Goal: Task Accomplishment & Management: Manage account settings

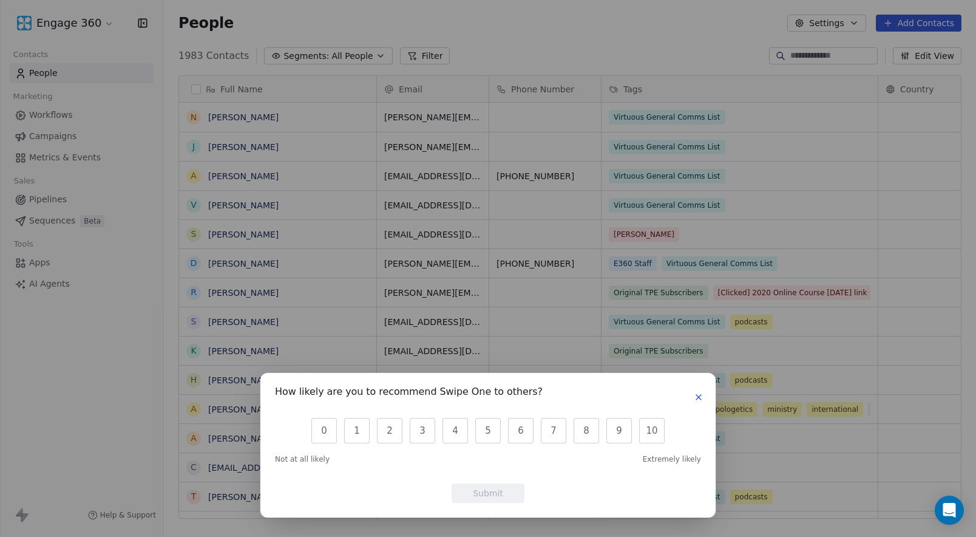
scroll to position [463, 794]
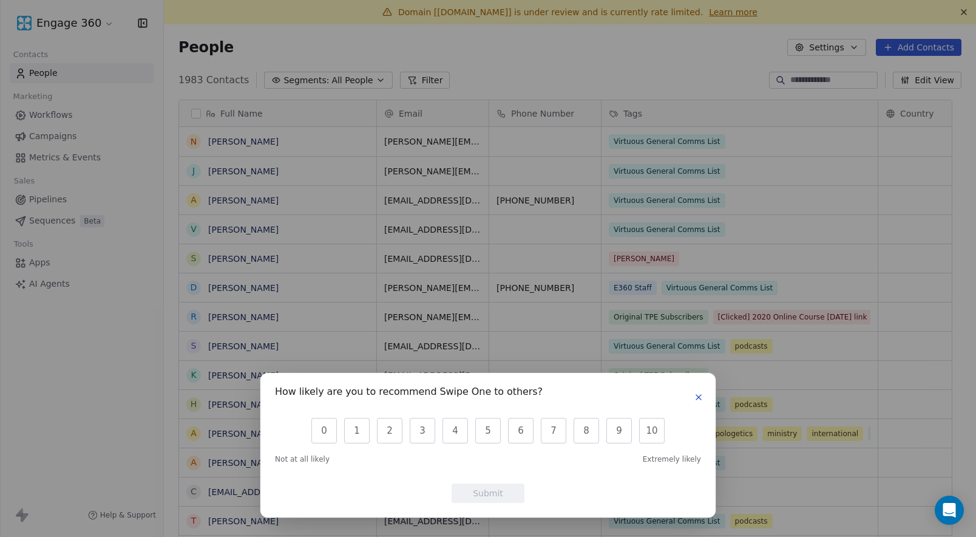
click at [699, 398] on icon "button" at bounding box center [698, 397] width 5 height 5
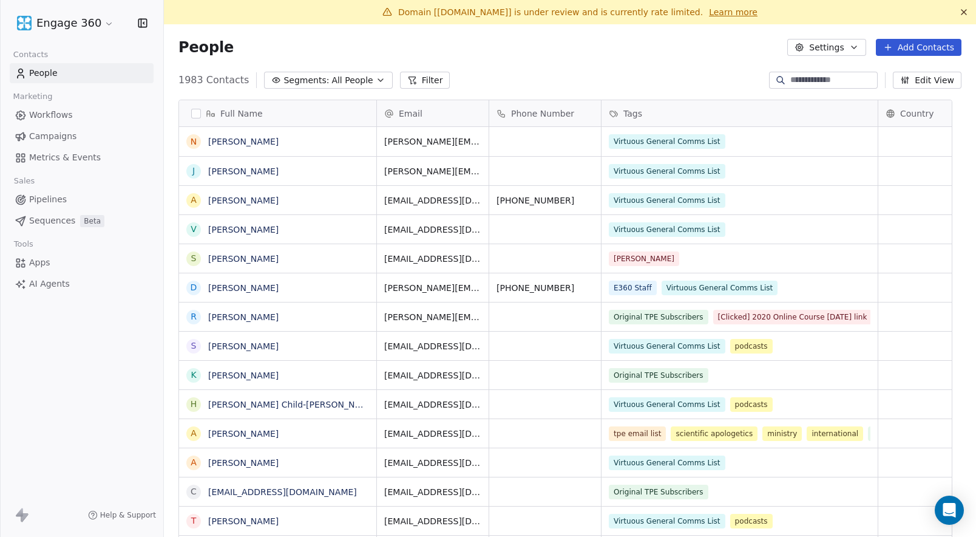
click at [709, 11] on link "Learn more" at bounding box center [733, 12] width 49 height 12
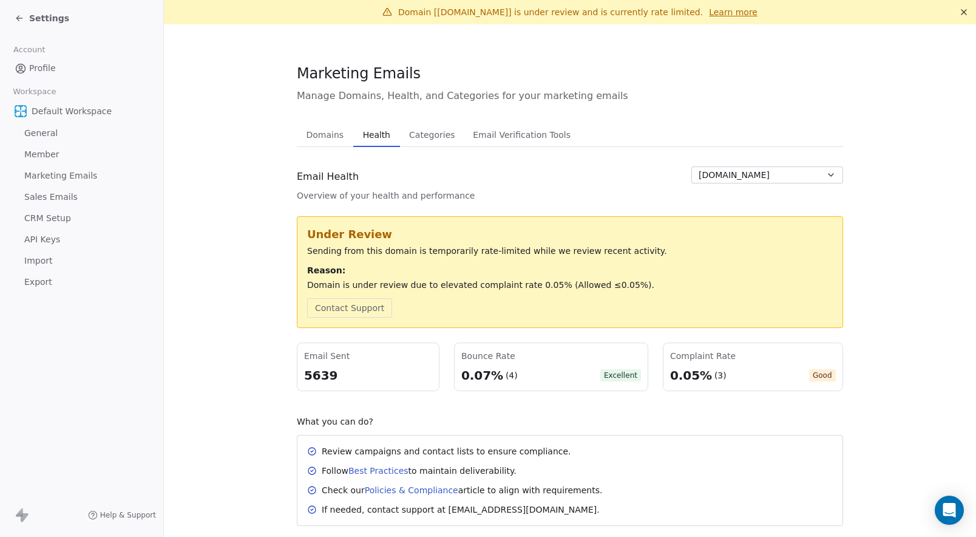
click at [228, 218] on section "Marketing Emails Manage Domains, Health, and Categories for your marketing emai…" at bounding box center [570, 294] width 812 height 540
click at [325, 279] on div "Domain is under review due to elevated complaint rate 0.05% (Allowed ≤0.05%)." at bounding box center [570, 285] width 526 height 12
click at [496, 288] on div "Domain is under review due to elevated complaint rate 0.05% (Allowed ≤0.05%)." at bounding box center [570, 285] width 526 height 12
click at [514, 247] on div "Sending from this domain is temporarily rate-limited while we review recent act…" at bounding box center [570, 251] width 526 height 12
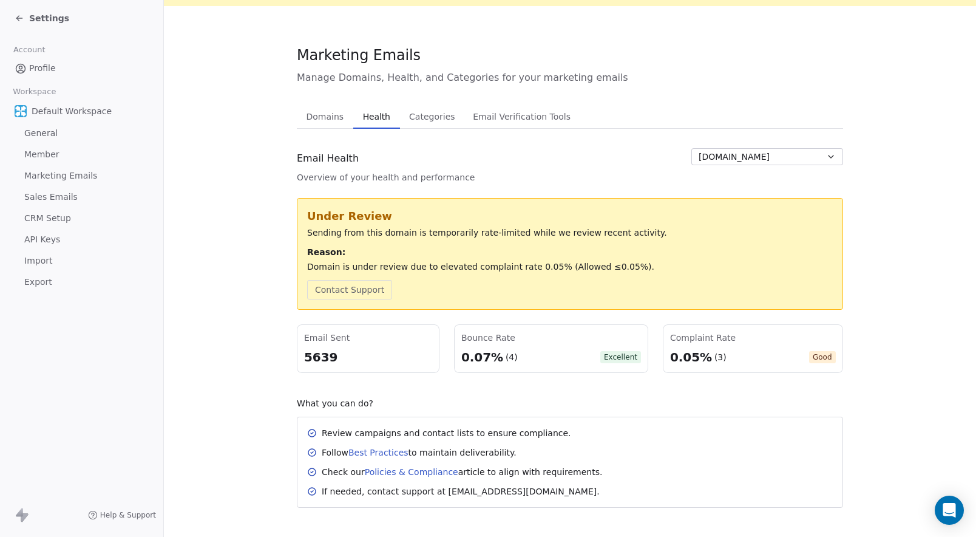
scroll to position [28, 0]
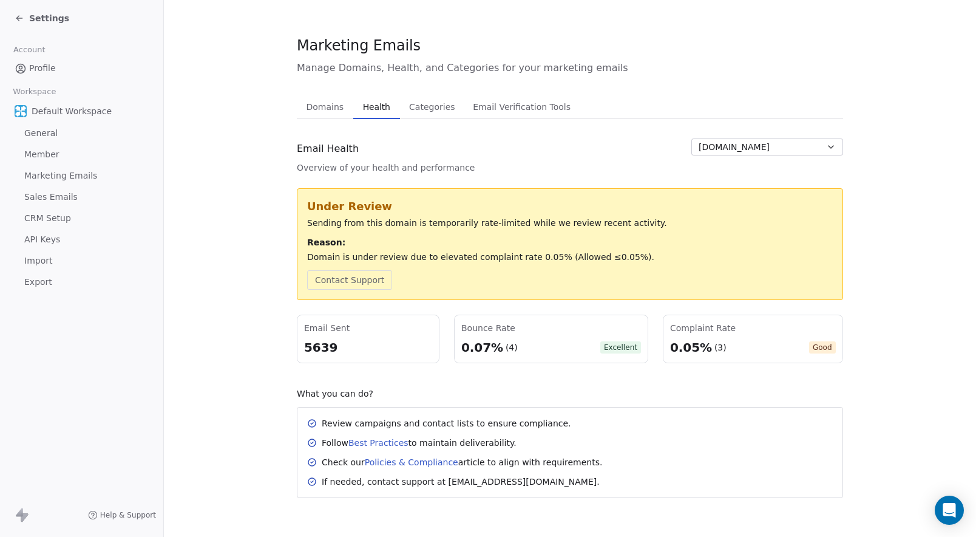
click at [714, 343] on div "(3)" at bounding box center [720, 347] width 12 height 12
click at [315, 101] on span "Domains" at bounding box center [325, 106] width 47 height 17
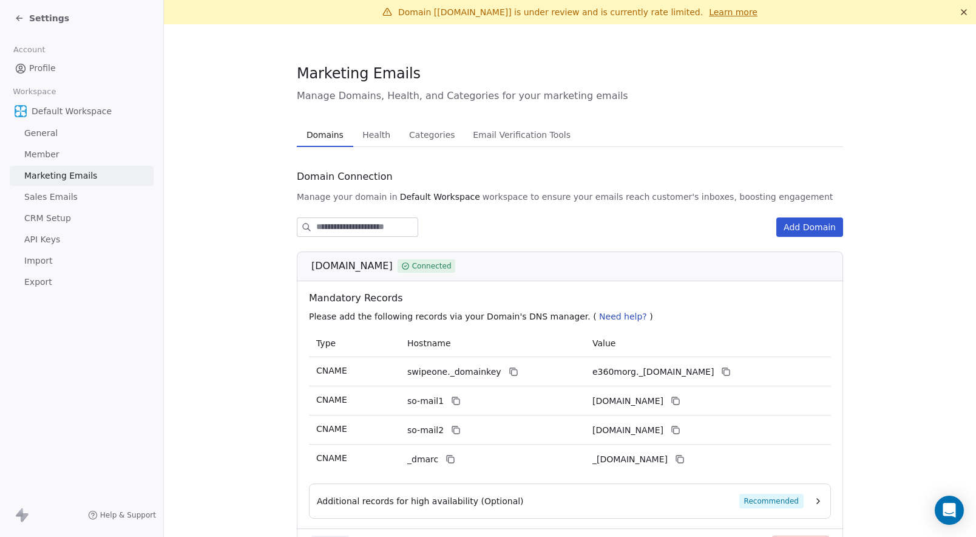
click at [365, 131] on span "Health" at bounding box center [377, 134] width 38 height 17
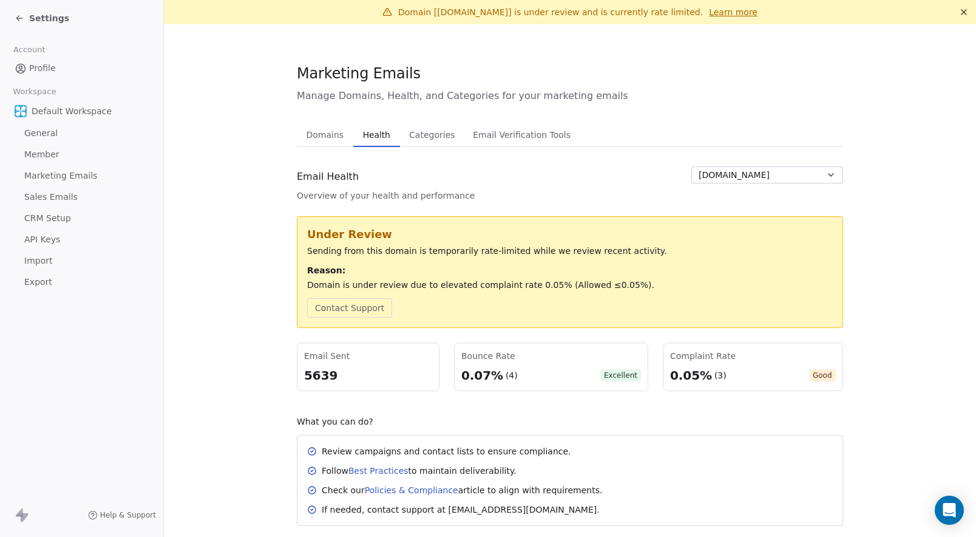
click at [427, 136] on span "Categories" at bounding box center [431, 134] width 55 height 17
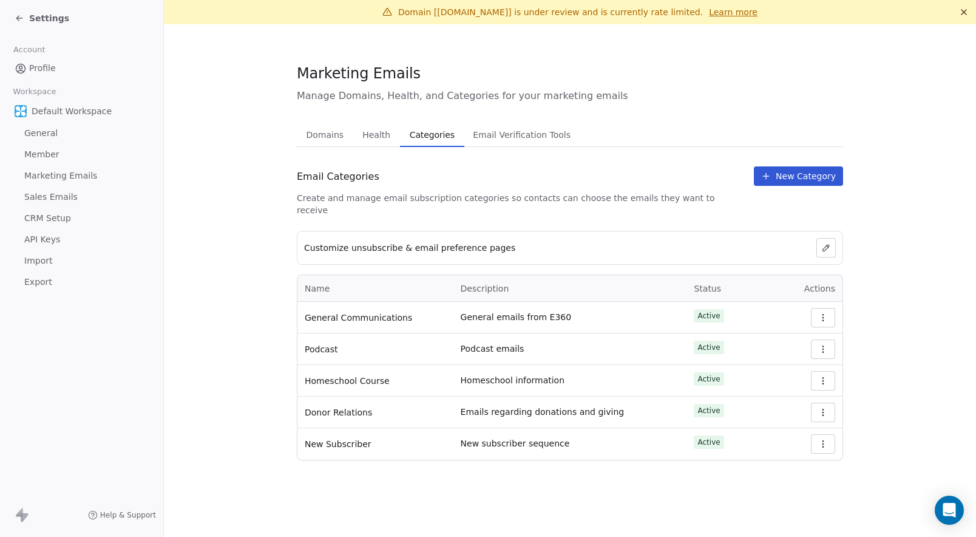
click at [376, 135] on span "Health" at bounding box center [377, 134] width 38 height 17
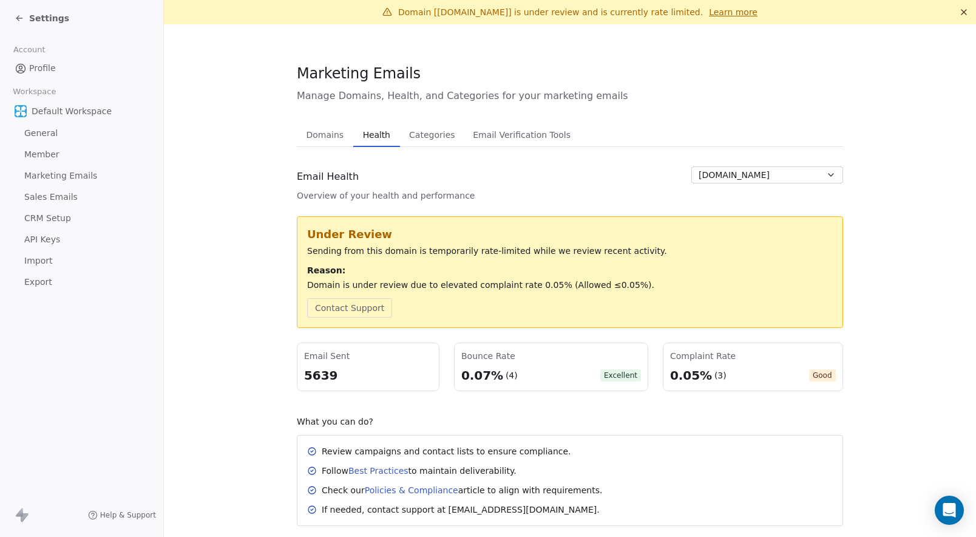
click at [477, 134] on span "Email Verification Tools" at bounding box center [521, 134] width 107 height 17
click at [371, 131] on span "Health" at bounding box center [376, 134] width 37 height 17
click at [273, 262] on section "Marketing Emails Manage Domains, Health, and Categories for your marketing emai…" at bounding box center [570, 294] width 812 height 540
click at [266, 246] on section "Marketing Emails Manage Domains, Health, and Categories for your marketing emai…" at bounding box center [570, 294] width 812 height 540
click at [304, 370] on div "5639" at bounding box center [368, 375] width 128 height 17
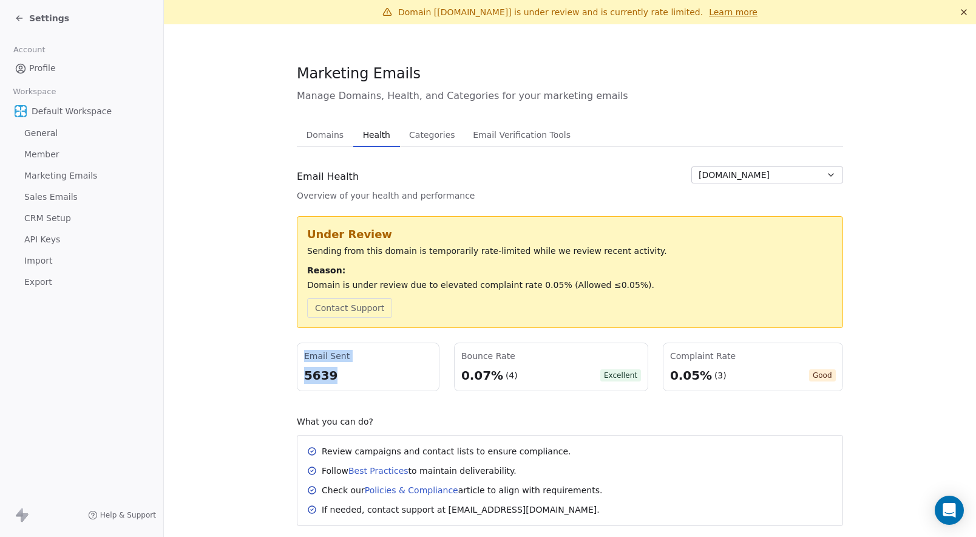
drag, startPoint x: 298, startPoint y: 358, endPoint x: 349, endPoint y: 383, distance: 56.7
click at [349, 383] on div "Email Sent 5639" at bounding box center [368, 366] width 143 height 49
click at [524, 369] on div "0.07% (4) Excellent" at bounding box center [551, 375] width 180 height 17
click at [39, 20] on span "Settings" at bounding box center [49, 18] width 40 height 12
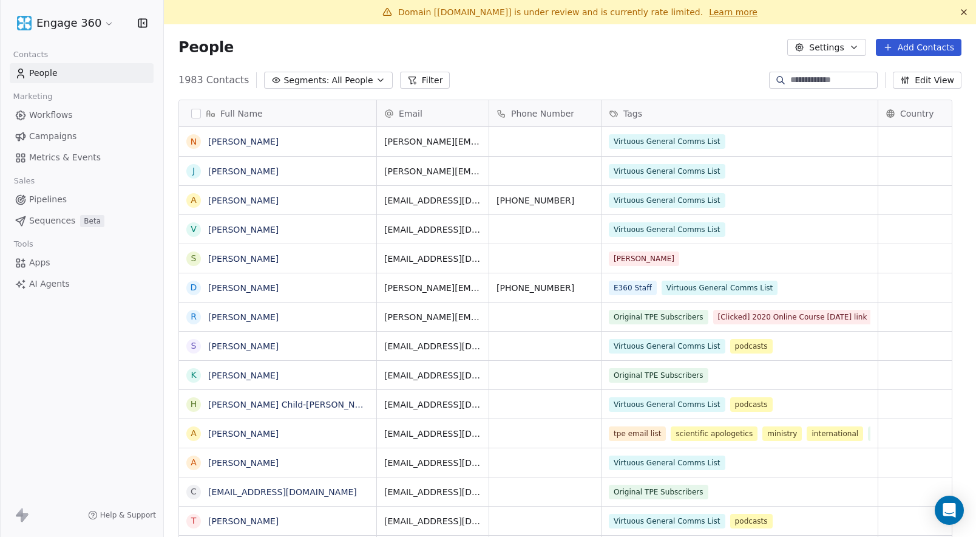
scroll to position [463, 794]
click at [959, 12] on icon at bounding box center [964, 12] width 10 height 10
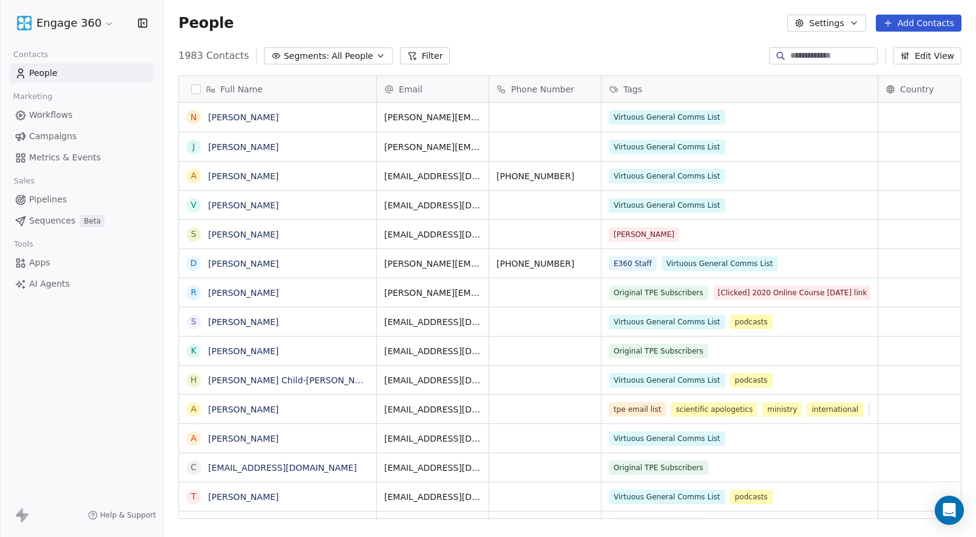
scroll to position [463, 803]
click at [45, 134] on span "Campaigns" at bounding box center [52, 136] width 47 height 13
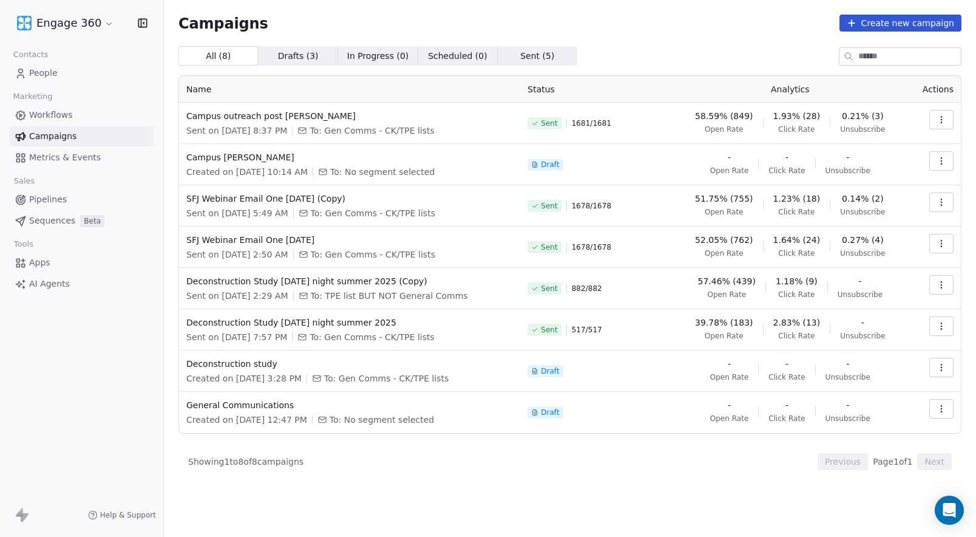
click at [856, 121] on span "0.21% (3)" at bounding box center [863, 116] width 42 height 12
click at [866, 114] on span "0.21% (3)" at bounding box center [863, 116] width 42 height 12
click at [55, 160] on span "Metrics & Events" at bounding box center [65, 157] width 72 height 13
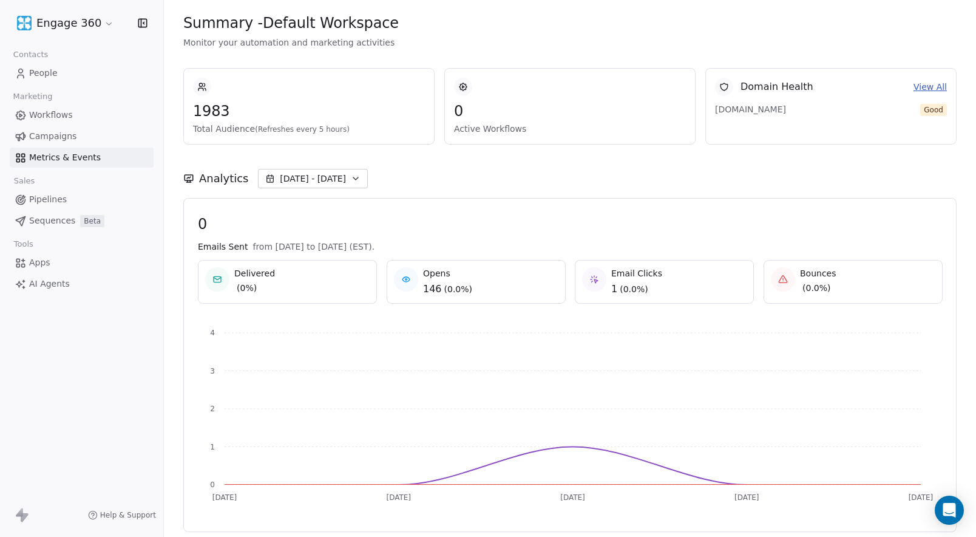
click at [921, 86] on link "View All" at bounding box center [930, 87] width 33 height 13
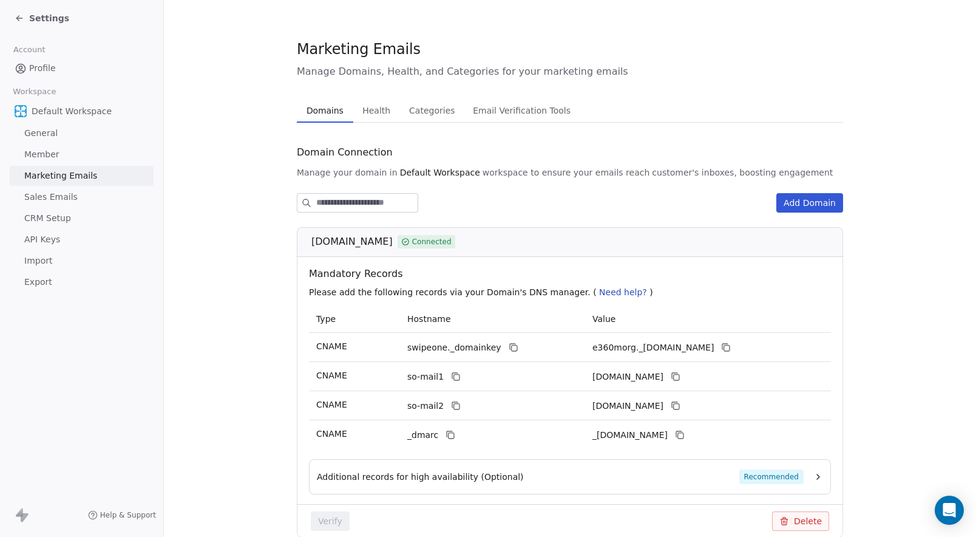
click at [364, 115] on span "Health" at bounding box center [377, 110] width 38 height 17
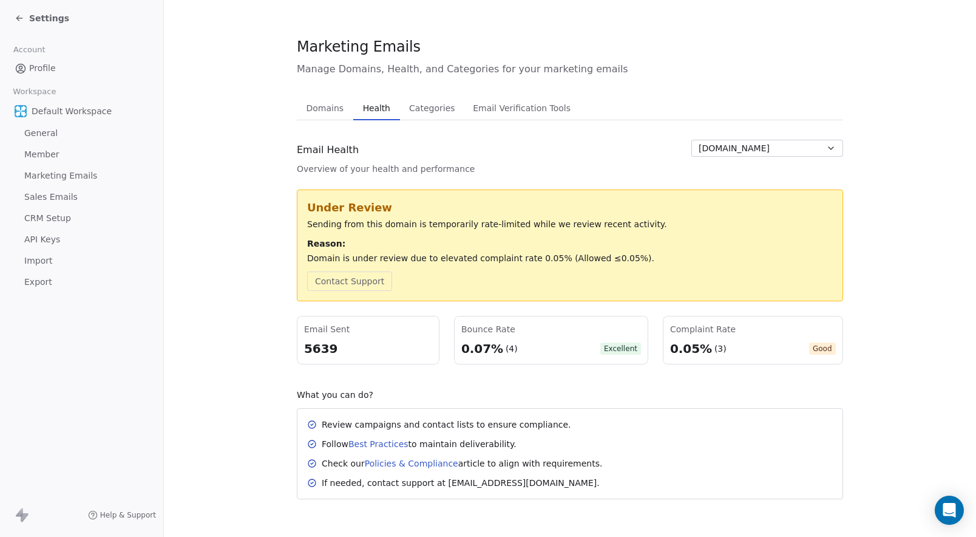
scroll to position [4, 0]
click at [388, 420] on div "Review campaigns and contact lists to ensure compliance." at bounding box center [446, 423] width 249 height 12
click at [382, 441] on link "Best Practices" at bounding box center [378, 443] width 60 height 10
click at [407, 461] on link "Policies & Compliance" at bounding box center [411, 462] width 93 height 10
click at [269, 249] on section "Marketing Emails Manage Domains, Health, and Categories for your marketing emai…" at bounding box center [570, 266] width 812 height 540
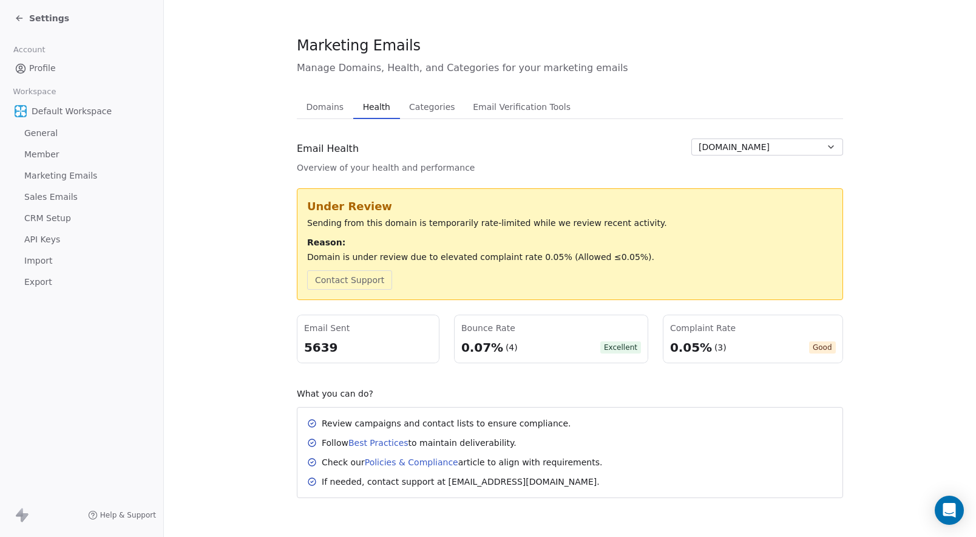
click at [273, 208] on section "Marketing Emails Manage Domains, Health, and Categories for your marketing emai…" at bounding box center [570, 266] width 812 height 540
click at [246, 188] on section "Marketing Emails Manage Domains, Health, and Categories for your marketing emai…" at bounding box center [570, 266] width 812 height 540
click at [325, 104] on span "Domains" at bounding box center [325, 106] width 47 height 17
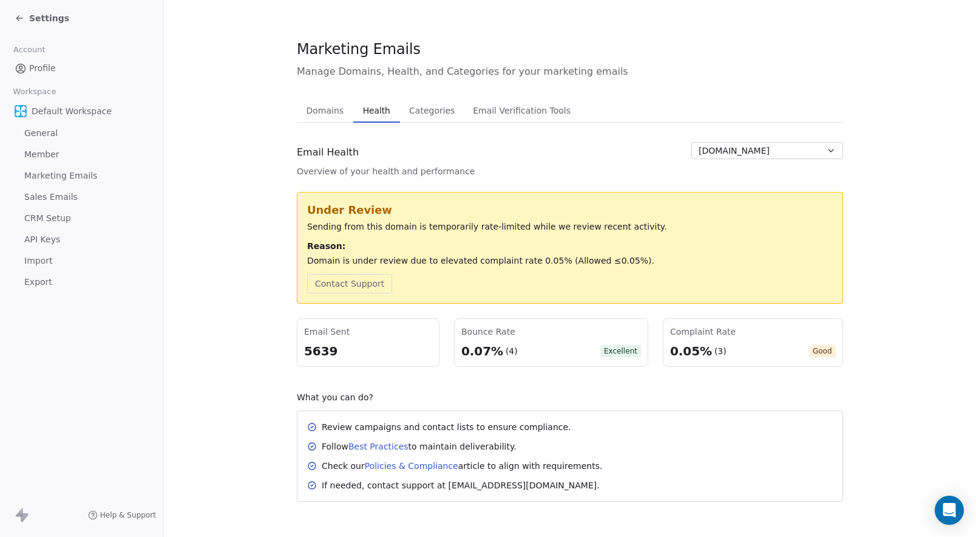
click at [368, 104] on span "Health" at bounding box center [376, 110] width 37 height 17
click at [29, 27] on div "Settings" at bounding box center [81, 18] width 163 height 36
click at [35, 17] on span "Settings" at bounding box center [49, 18] width 40 height 12
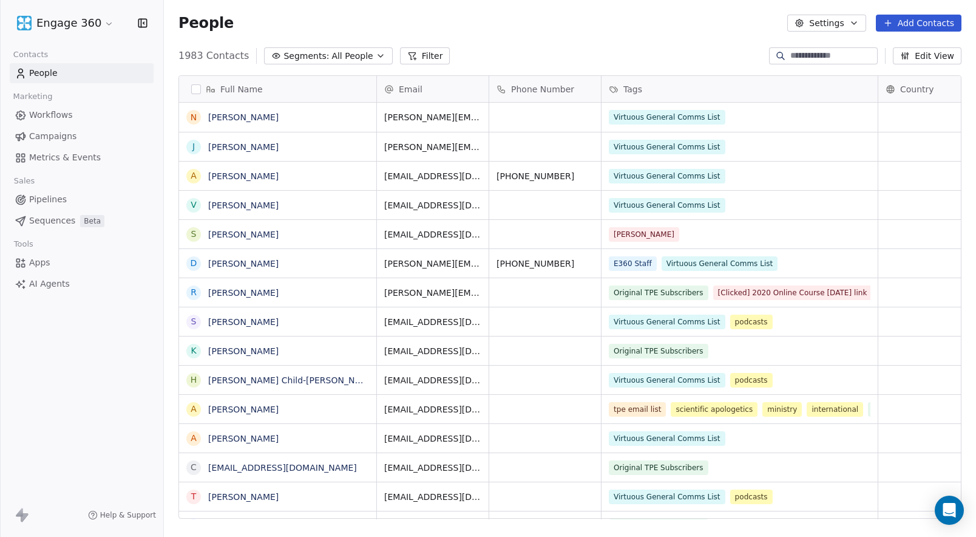
scroll to position [463, 803]
click at [799, 54] on input at bounding box center [832, 56] width 85 height 12
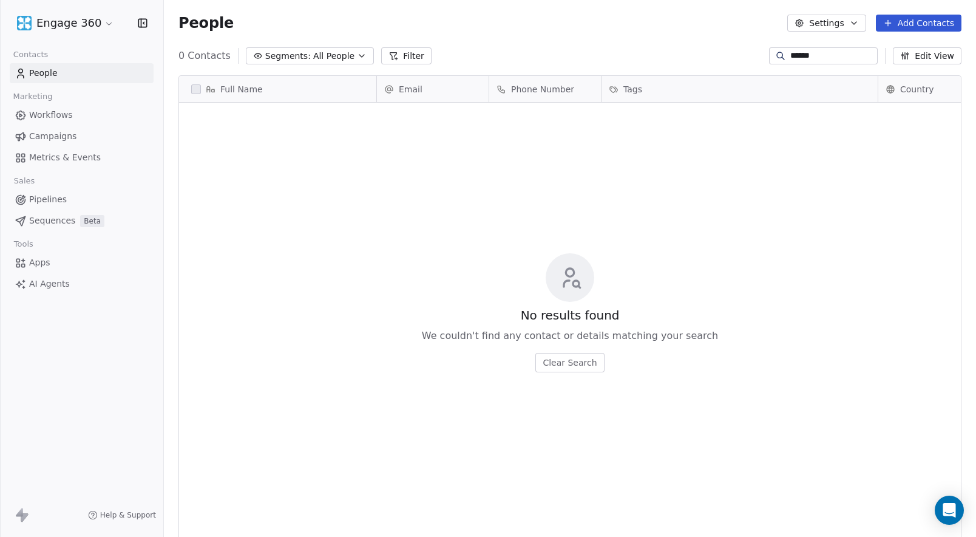
type input "******"
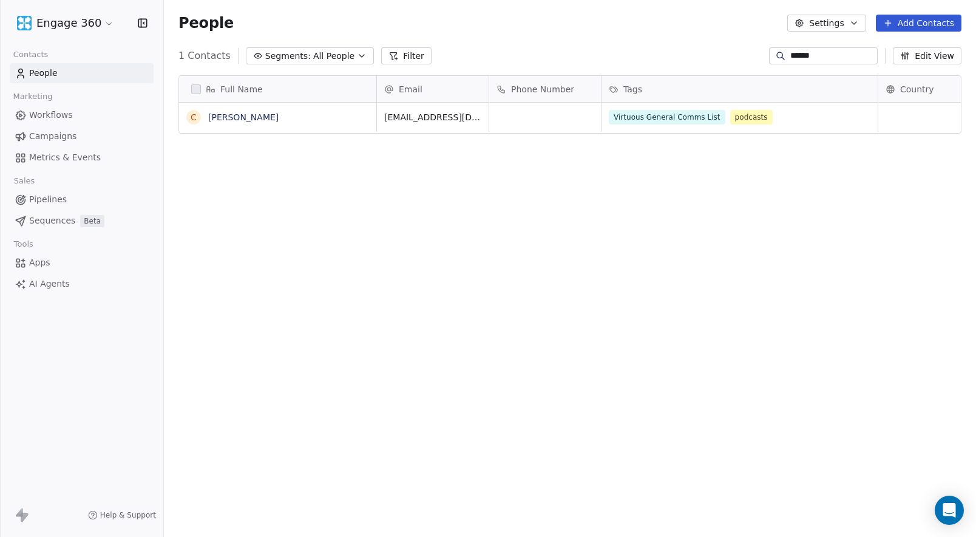
click at [764, 135] on div "Full Name C [PERSON_NAME] Email Phone Number Tags Country Website Job Title Sta…" at bounding box center [570, 302] width 812 height 472
click at [388, 203] on div "Full Name C [PERSON_NAME] Email Phone Number Tags Country Website Job Title Sta…" at bounding box center [570, 302] width 812 height 472
click at [810, 174] on div "Full Name C [PERSON_NAME] Email Phone Number Tags Country Website Job Title Sta…" at bounding box center [570, 302] width 812 height 472
click at [813, 115] on div "Virtuous General Comms List podcasts" at bounding box center [728, 117] width 239 height 15
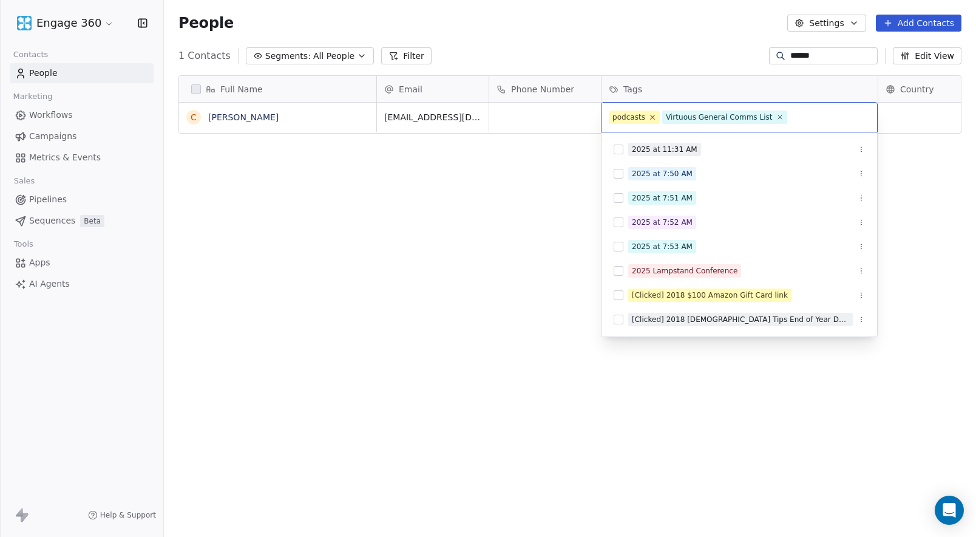
click at [651, 118] on icon at bounding box center [653, 117] width 4 height 4
click at [649, 118] on div "Virtuous General Comms List" at bounding box center [665, 117] width 107 height 11
click at [724, 118] on icon at bounding box center [726, 117] width 4 height 4
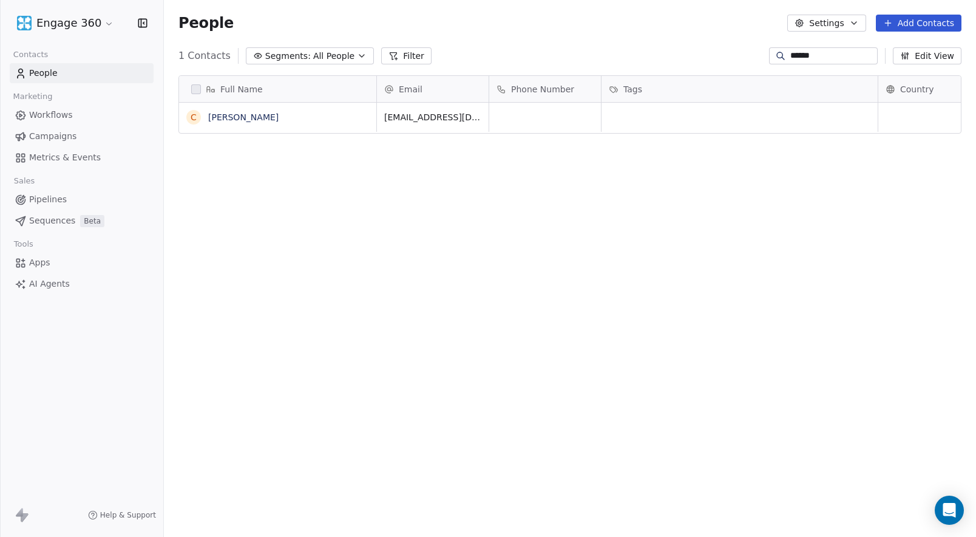
click at [487, 179] on html "Engage 360 Contacts People Marketing Workflows Campaigns Metrics & Events Sales…" at bounding box center [488, 268] width 976 height 537
click at [443, 257] on div "Full Name C [PERSON_NAME] Email Phone Number Tags Country Website Job Title Sta…" at bounding box center [570, 302] width 812 height 472
click at [294, 56] on span "Segments:" at bounding box center [288, 56] width 46 height 13
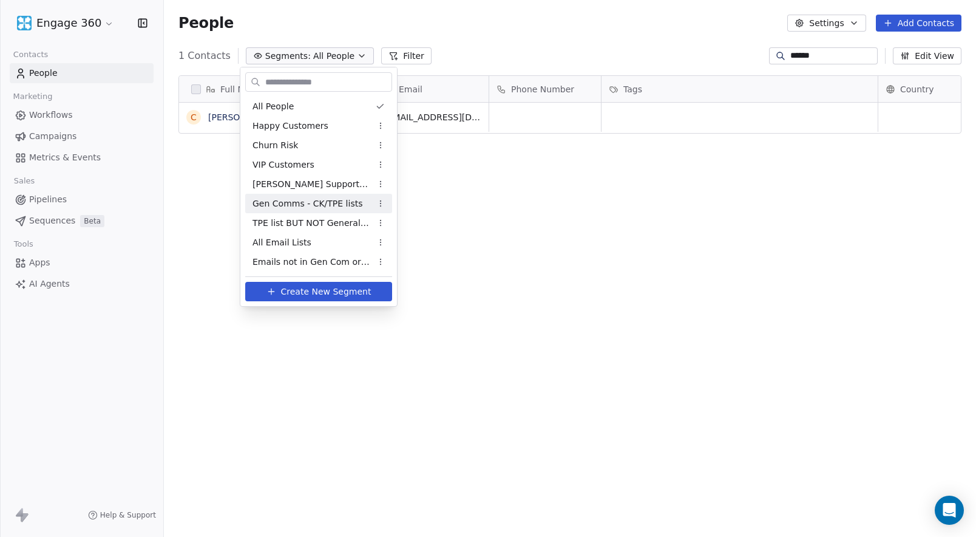
click at [288, 200] on span "Gen Comms - CK/TPE lists" at bounding box center [308, 203] width 110 height 13
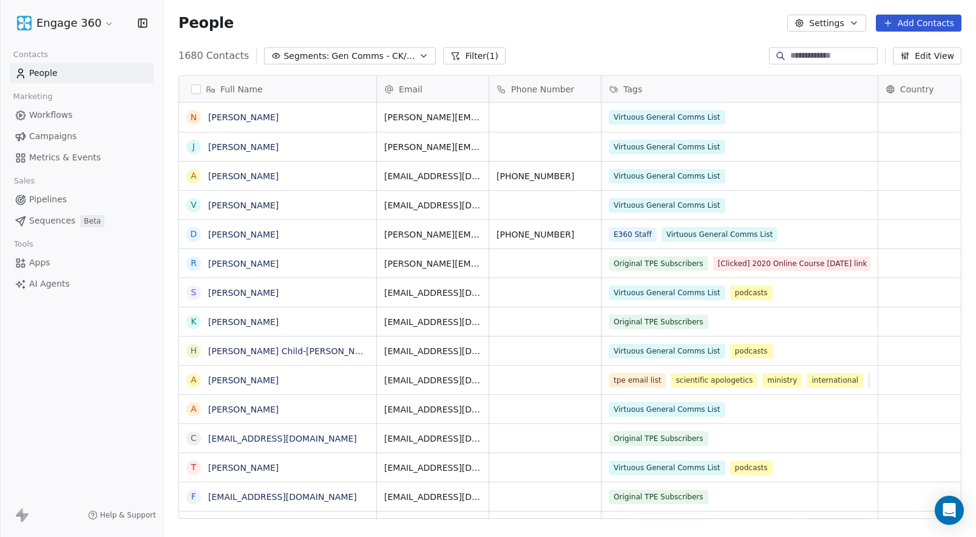
click at [799, 60] on input at bounding box center [832, 56] width 85 height 12
type input "****"
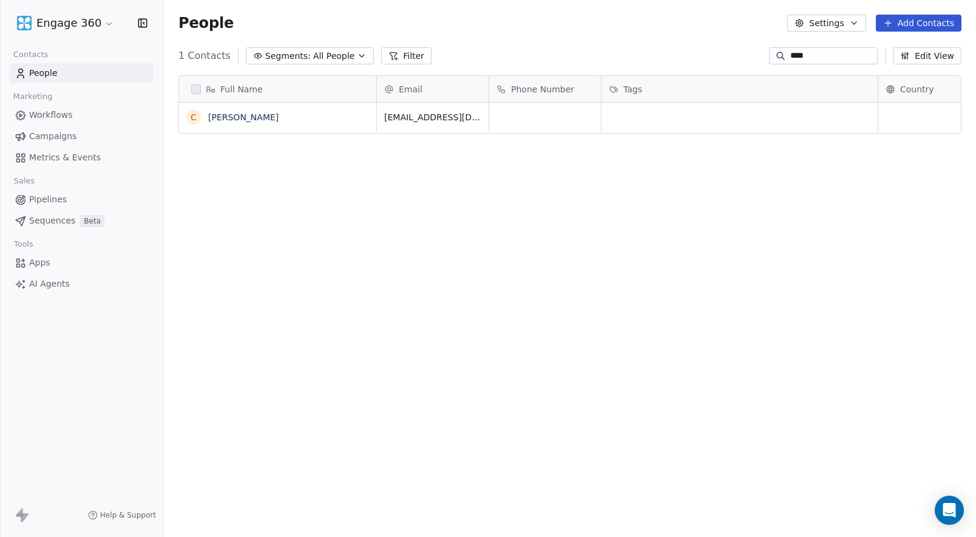
click at [336, 56] on span "All People" at bounding box center [333, 56] width 41 height 13
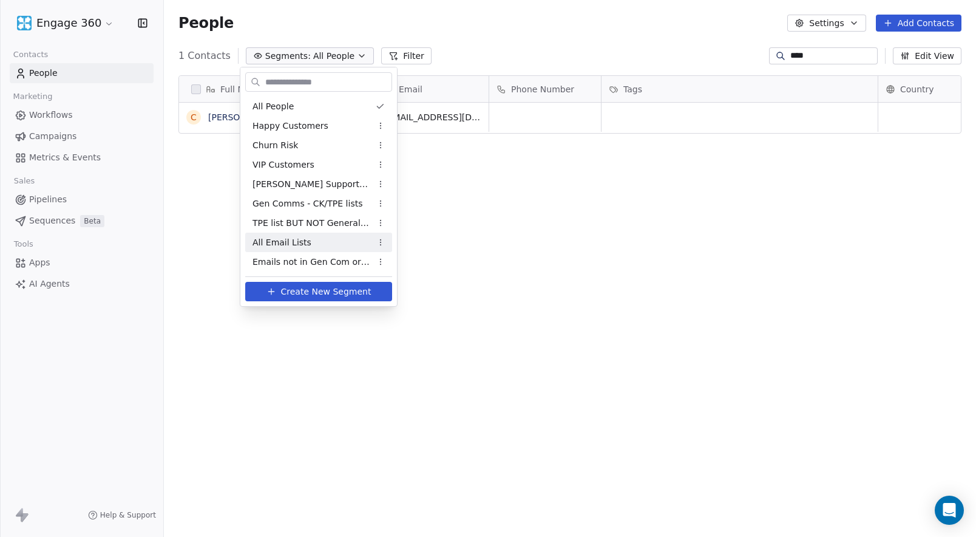
click at [287, 241] on span "All Email Lists" at bounding box center [282, 242] width 59 height 13
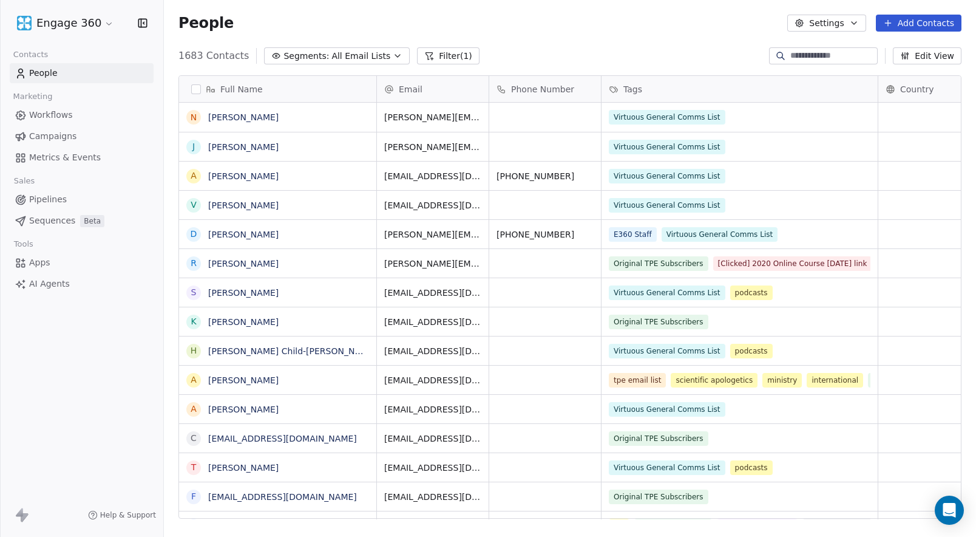
click at [833, 55] on input at bounding box center [832, 56] width 85 height 12
type input "****"
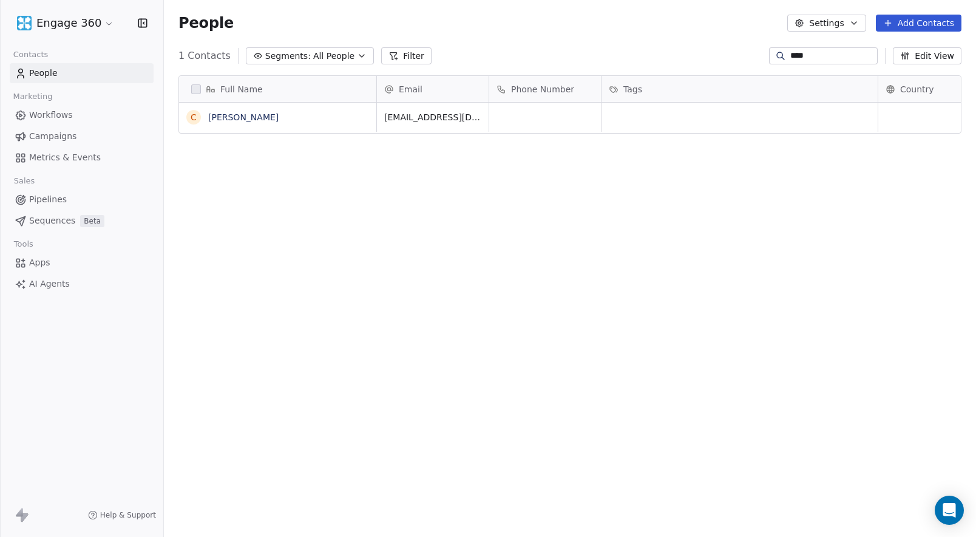
click at [742, 154] on div "Full Name C [PERSON_NAME] Email Phone Number Tags Country Website Job Title Sta…" at bounding box center [570, 302] width 812 height 472
drag, startPoint x: 798, startPoint y: 59, endPoint x: 739, endPoint y: 55, distance: 59.0
click at [739, 55] on div "1 Contacts Segments: All People Filter **** Edit View" at bounding box center [570, 55] width 812 height 19
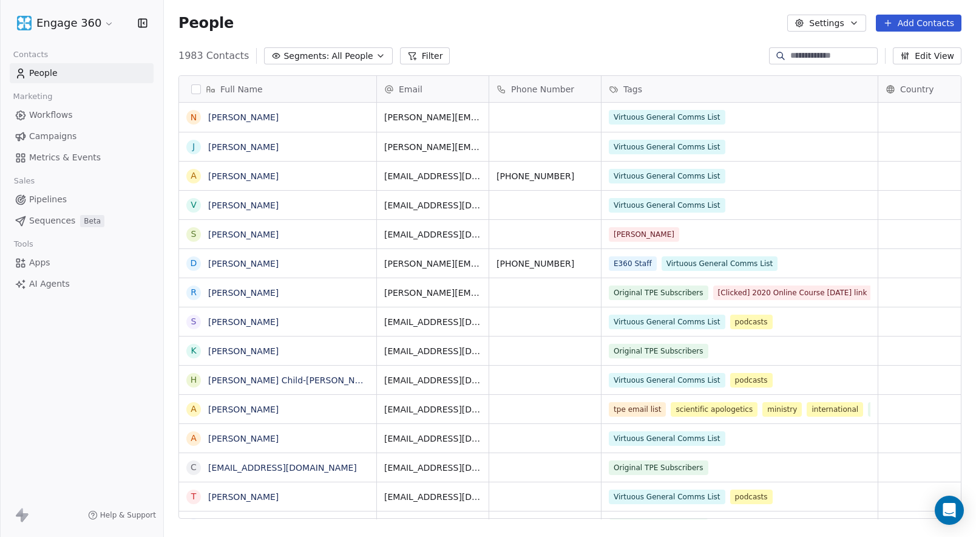
click at [407, 52] on button "Filter" at bounding box center [425, 55] width 50 height 17
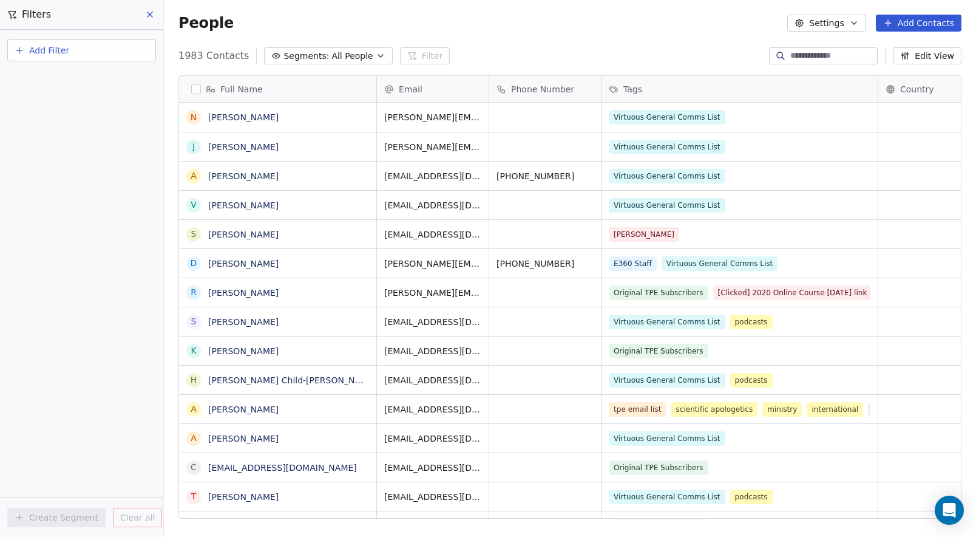
click at [56, 52] on span "Add Filter" at bounding box center [49, 50] width 40 height 13
click at [52, 75] on span "Contact properties" at bounding box center [59, 79] width 79 height 13
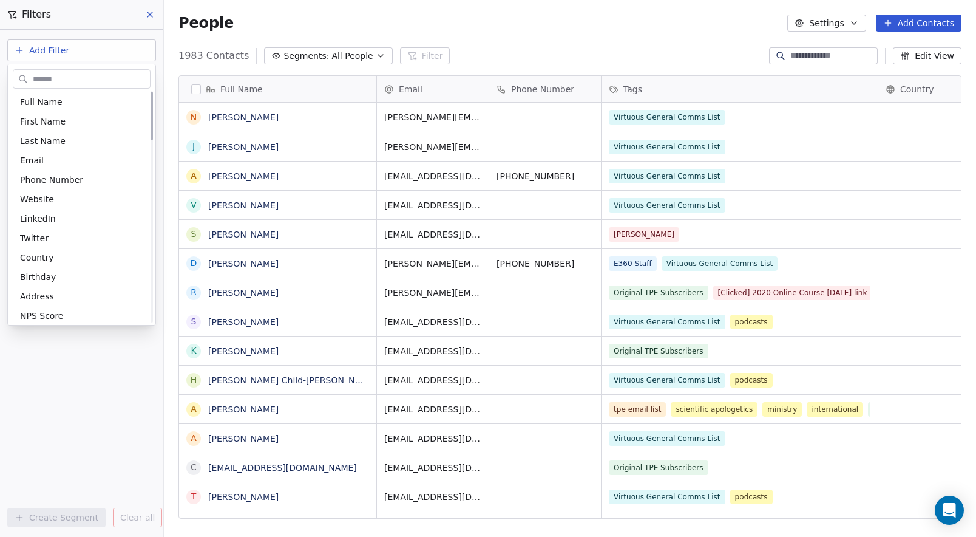
scroll to position [0, 0]
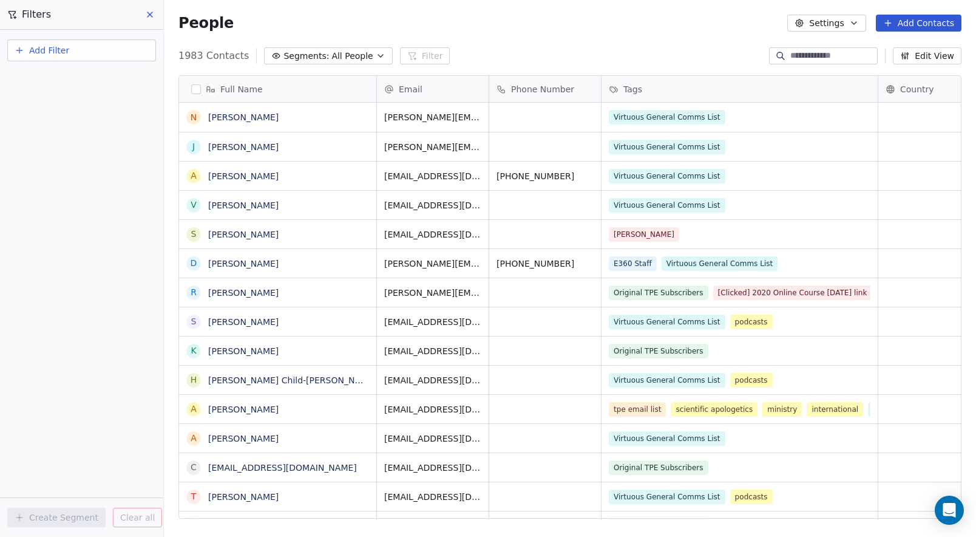
click at [603, 46] on html "Engage 360 Contacts People Marketing Workflows Campaigns Metrics & Events Sales…" at bounding box center [488, 268] width 976 height 537
click at [148, 13] on icon at bounding box center [150, 15] width 10 height 10
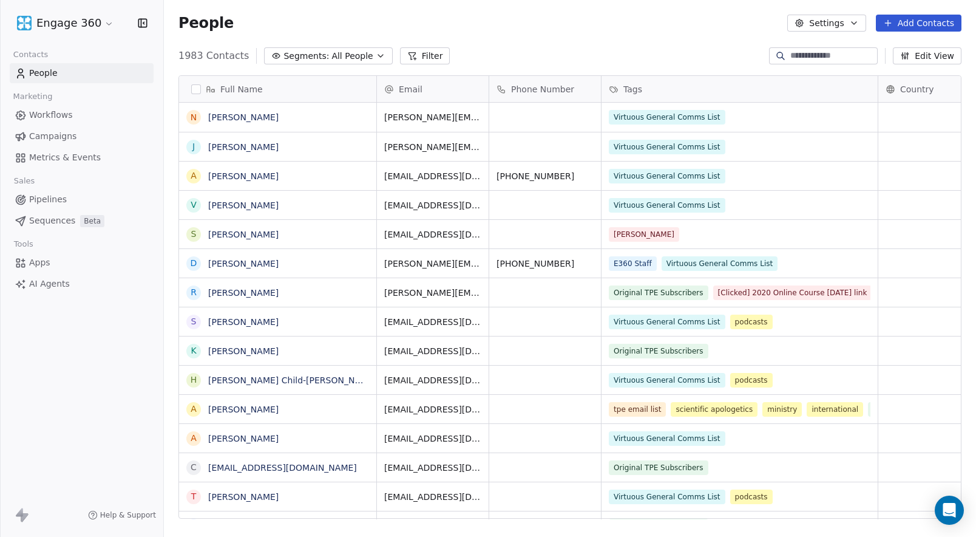
click at [273, 55] on icon "button" at bounding box center [276, 56] width 10 height 10
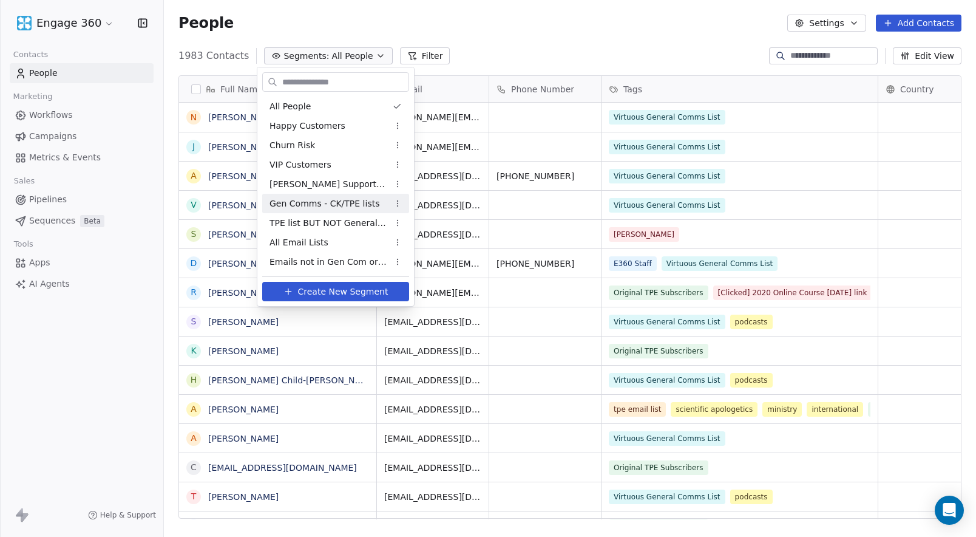
click at [320, 202] on span "Gen Comms - CK/TPE lists" at bounding box center [325, 203] width 110 height 13
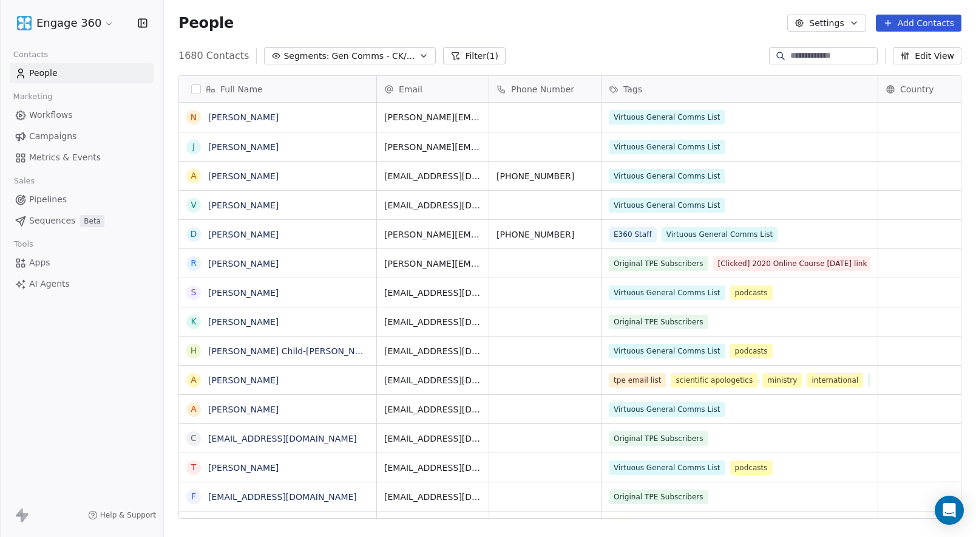
scroll to position [463, 803]
click at [920, 54] on button "Edit View" at bounding box center [927, 55] width 69 height 17
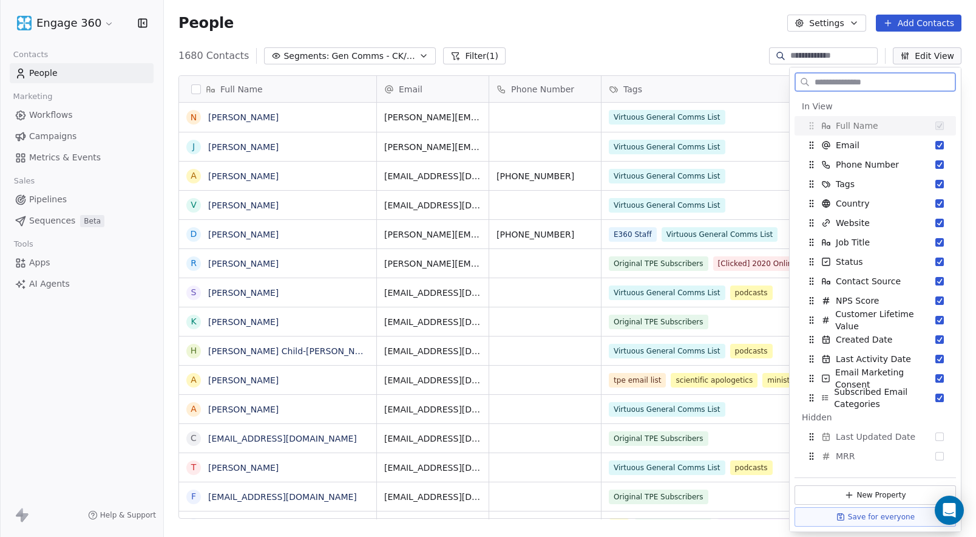
click at [920, 54] on button "Edit View" at bounding box center [927, 55] width 69 height 17
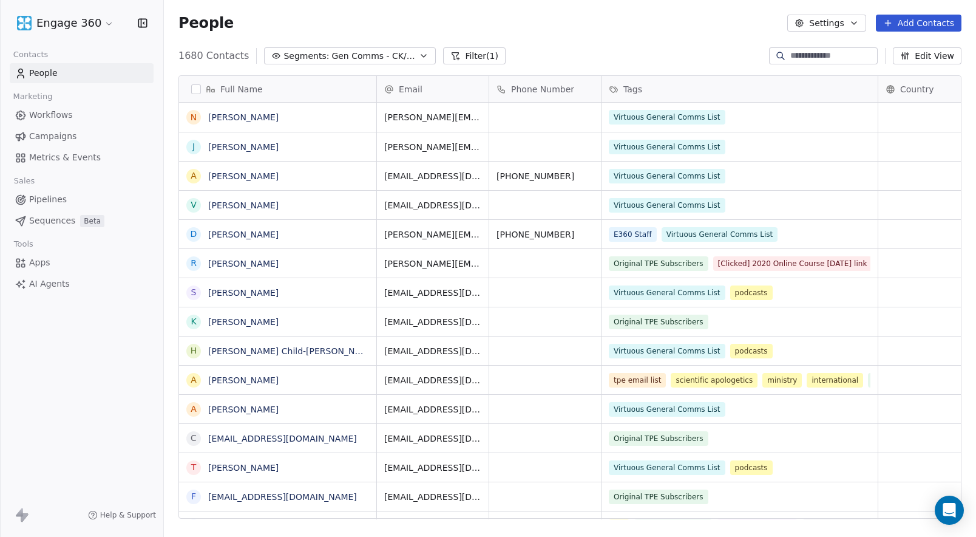
click at [476, 58] on button "Filter (1)" at bounding box center [474, 55] width 63 height 17
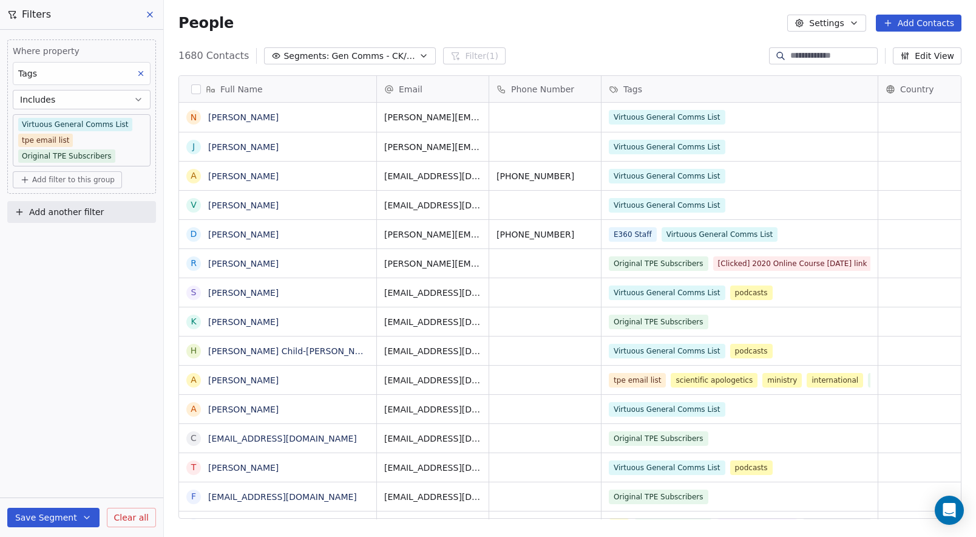
click at [152, 10] on icon at bounding box center [150, 15] width 10 height 10
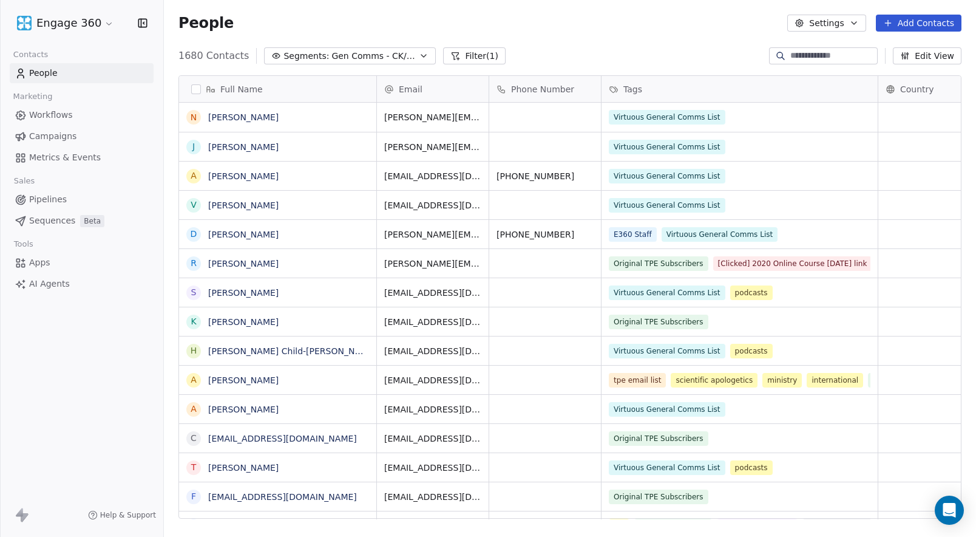
click at [835, 15] on button "Settings" at bounding box center [826, 23] width 78 height 17
click at [575, 32] on html "Engage 360 Contacts People Marketing Workflows Campaigns Metrics & Events Sales…" at bounding box center [488, 268] width 976 height 537
click at [56, 155] on span "Metrics & Events" at bounding box center [65, 157] width 72 height 13
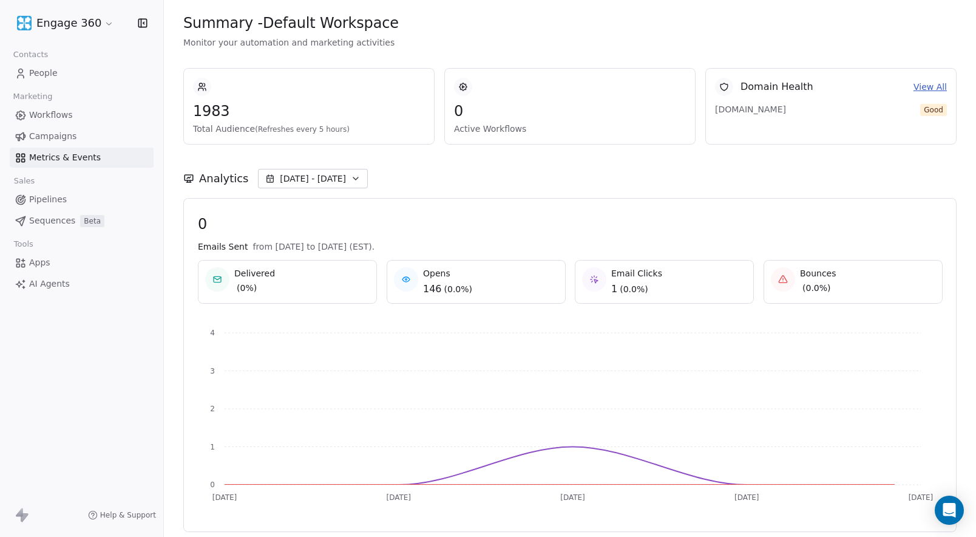
click at [920, 115] on span "Good" at bounding box center [933, 110] width 27 height 12
click at [715, 104] on span "[DOMAIN_NAME]" at bounding box center [757, 109] width 85 height 12
click at [914, 87] on link "View All" at bounding box center [930, 87] width 33 height 13
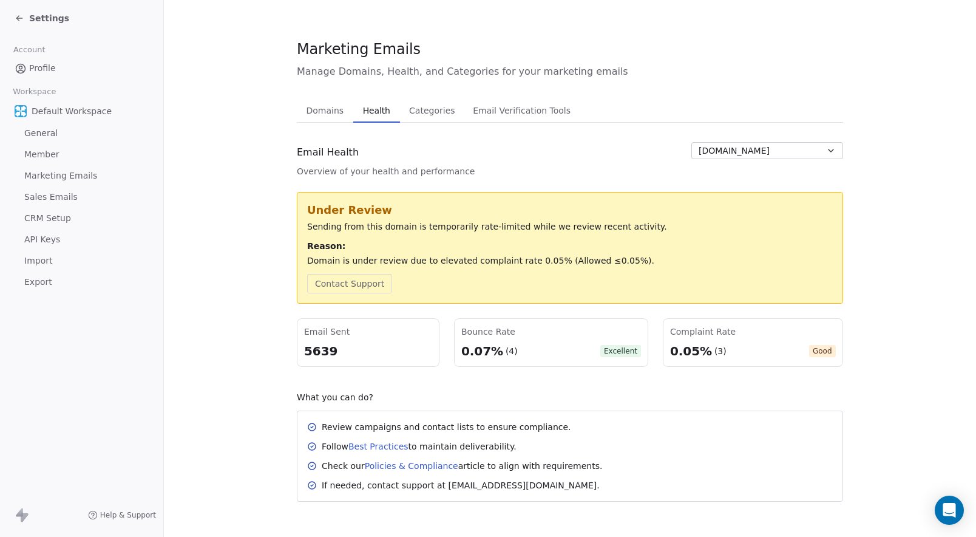
click at [370, 109] on span "Health" at bounding box center [376, 110] width 37 height 17
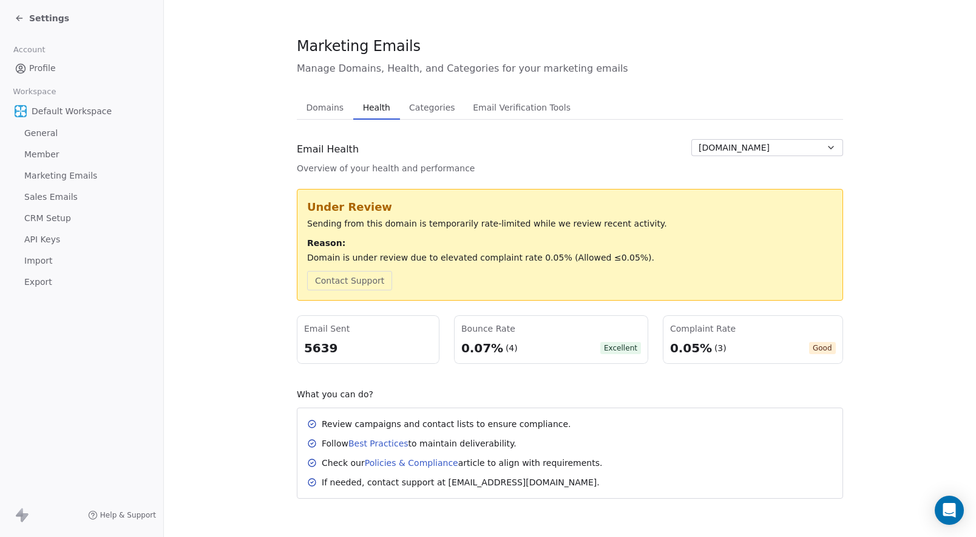
scroll to position [4, 0]
click at [768, 354] on div "0.05% (3) Good" at bounding box center [753, 347] width 166 height 17
click at [678, 347] on div "0.05%" at bounding box center [691, 347] width 42 height 17
click at [816, 344] on span "Good" at bounding box center [822, 347] width 27 height 12
click at [712, 337] on div "Complaint Rate 0.05% (3) Good" at bounding box center [753, 339] width 166 height 34
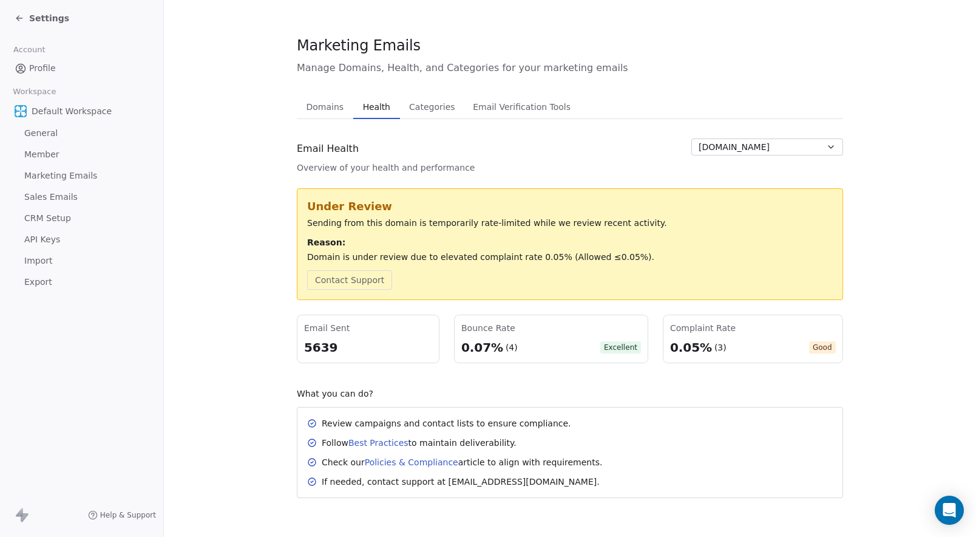
click at [358, 110] on span "Health" at bounding box center [376, 106] width 37 height 17
click at [270, 360] on section "Marketing Emails Manage Domains, Health, and Categories for your marketing emai…" at bounding box center [570, 266] width 812 height 540
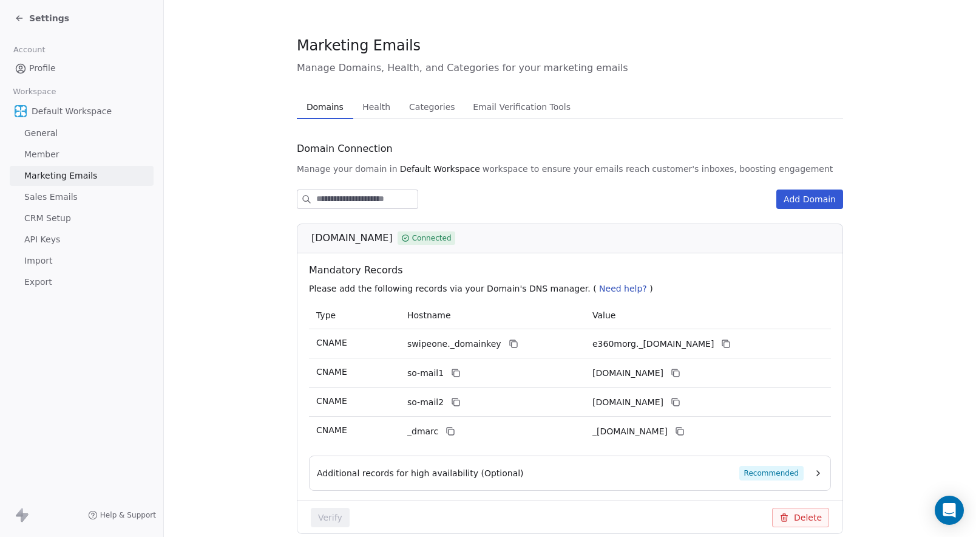
click at [322, 107] on span "Domains" at bounding box center [325, 106] width 47 height 17
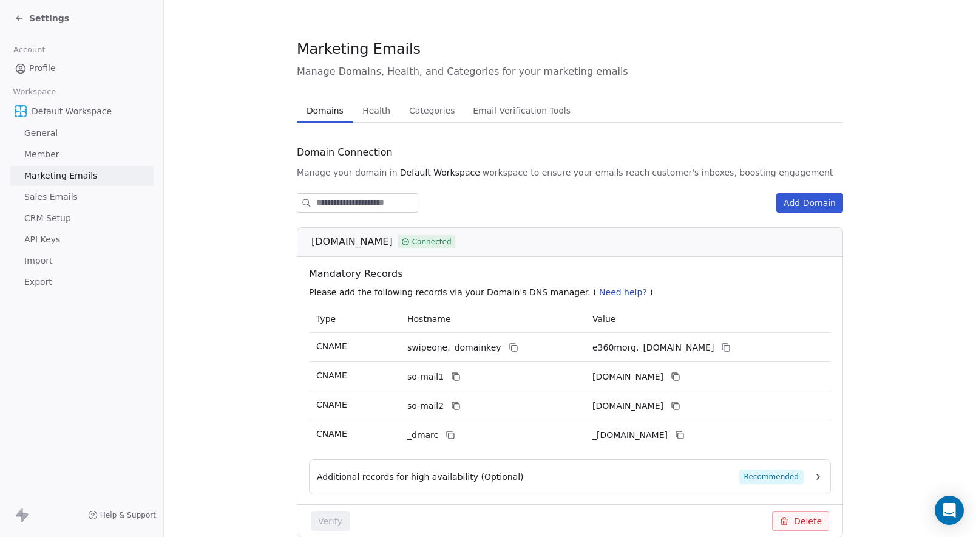
click at [45, 67] on span "Profile" at bounding box center [42, 68] width 27 height 13
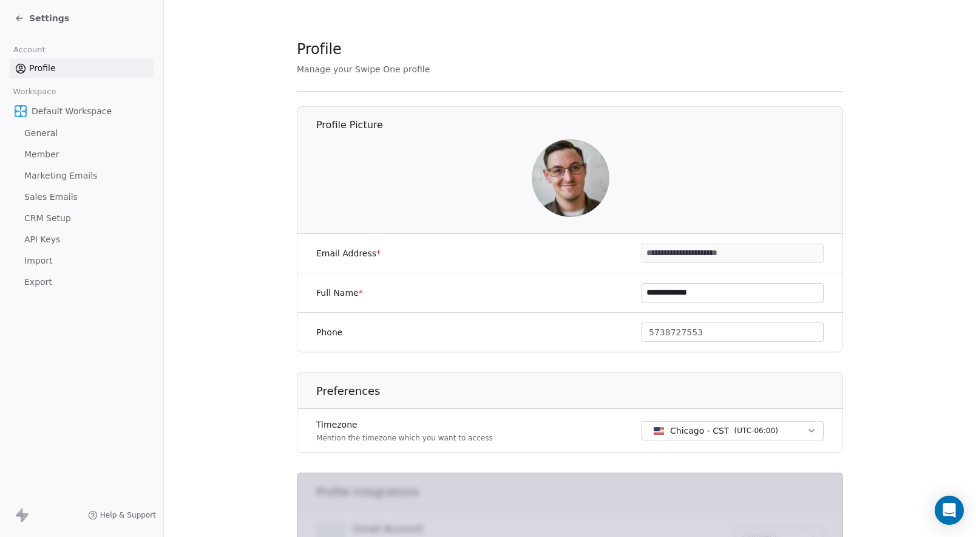
click at [49, 191] on span "Sales Emails" at bounding box center [50, 197] width 53 height 13
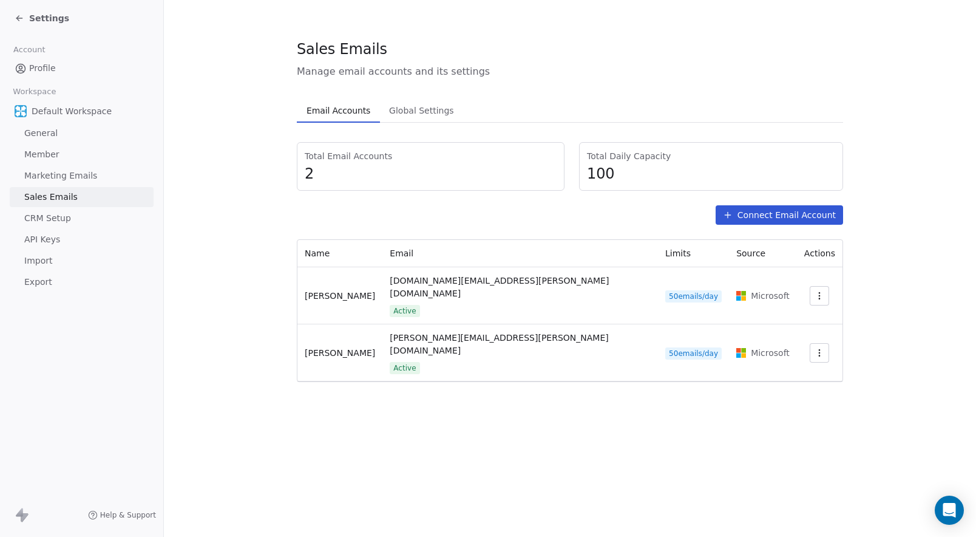
click at [38, 24] on div "Settings" at bounding box center [84, 18] width 139 height 17
click at [39, 19] on span "Settings" at bounding box center [49, 18] width 40 height 12
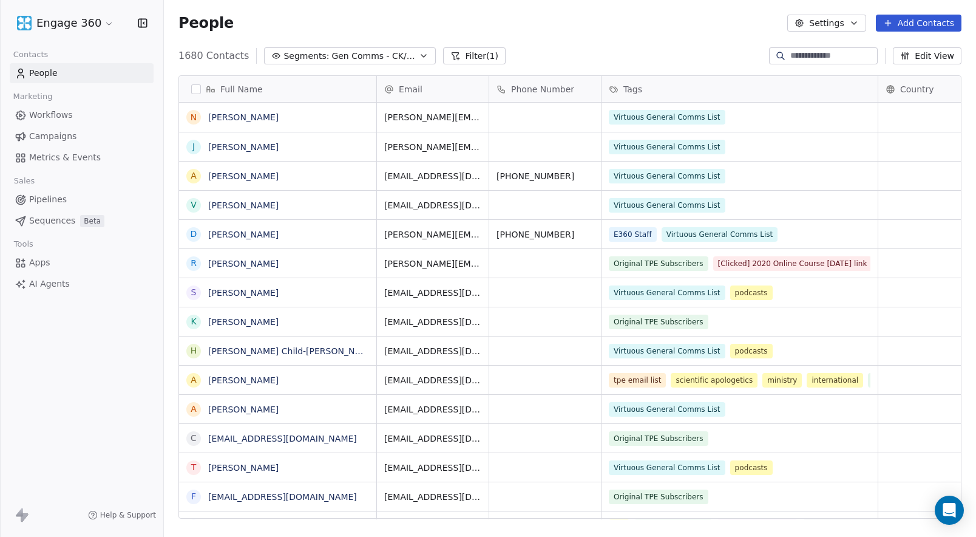
scroll to position [463, 803]
click at [816, 57] on input at bounding box center [832, 56] width 85 height 12
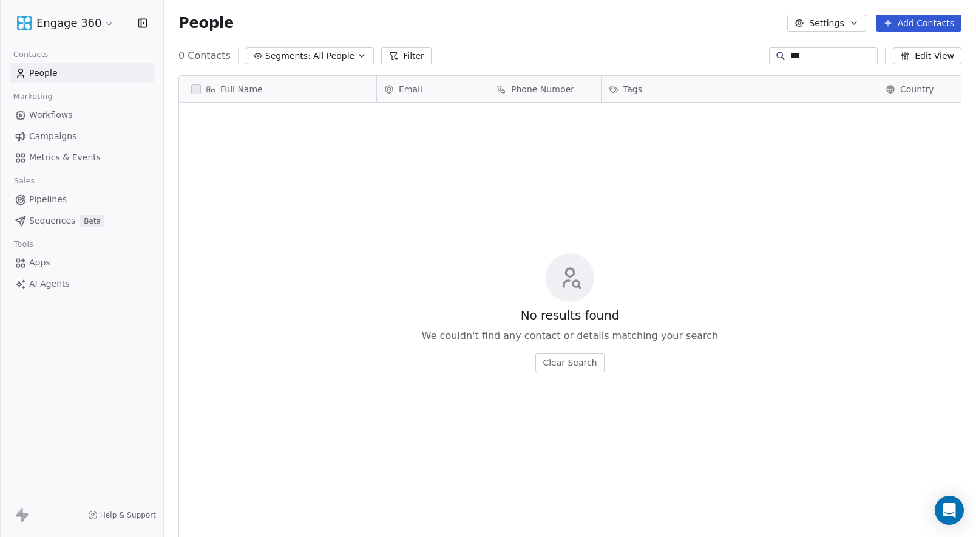
click at [796, 56] on input "***" at bounding box center [832, 56] width 85 height 12
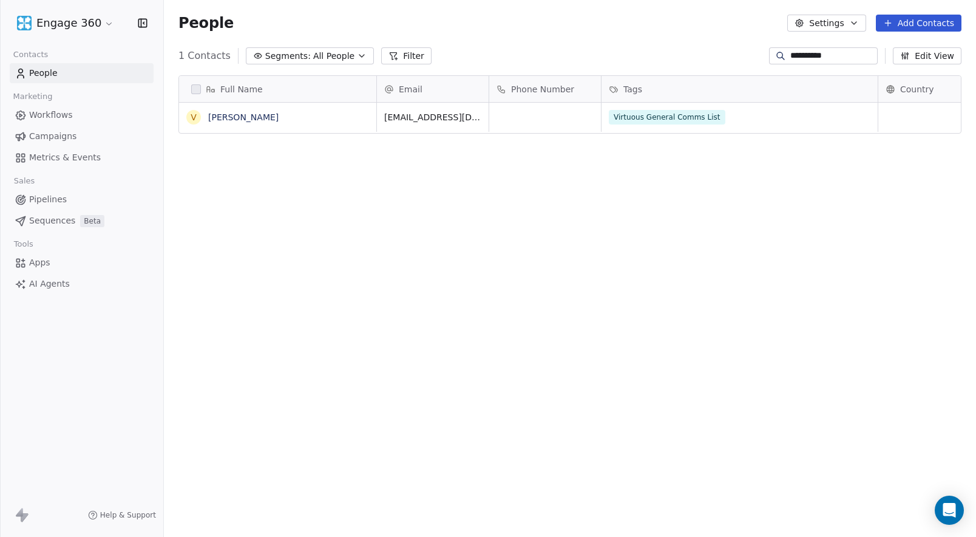
type input "**********"
click at [710, 117] on span "Virtuous General Comms List" at bounding box center [667, 117] width 117 height 15
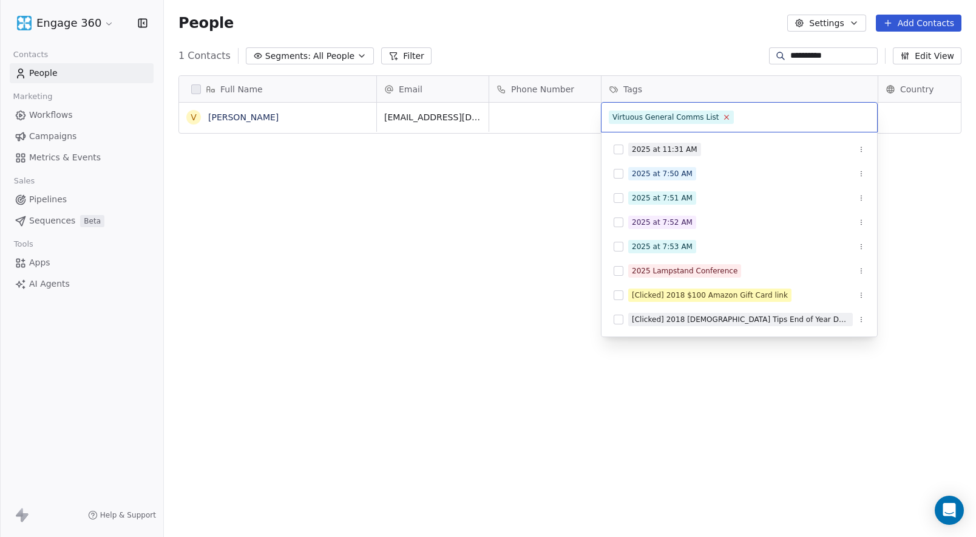
click at [722, 118] on icon at bounding box center [726, 117] width 8 height 8
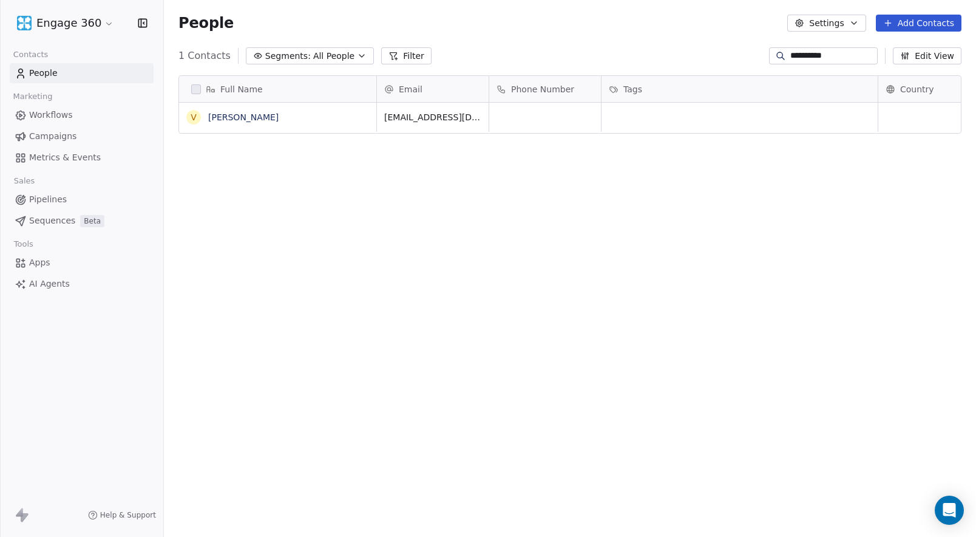
click at [935, 209] on html "**********" at bounding box center [488, 268] width 976 height 537
click at [564, 194] on div "Full Name V [PERSON_NAME] Email Phone Number Tags Country Website Job Title Sta…" at bounding box center [570, 302] width 812 height 472
click at [50, 117] on span "Workflows" at bounding box center [51, 115] width 44 height 13
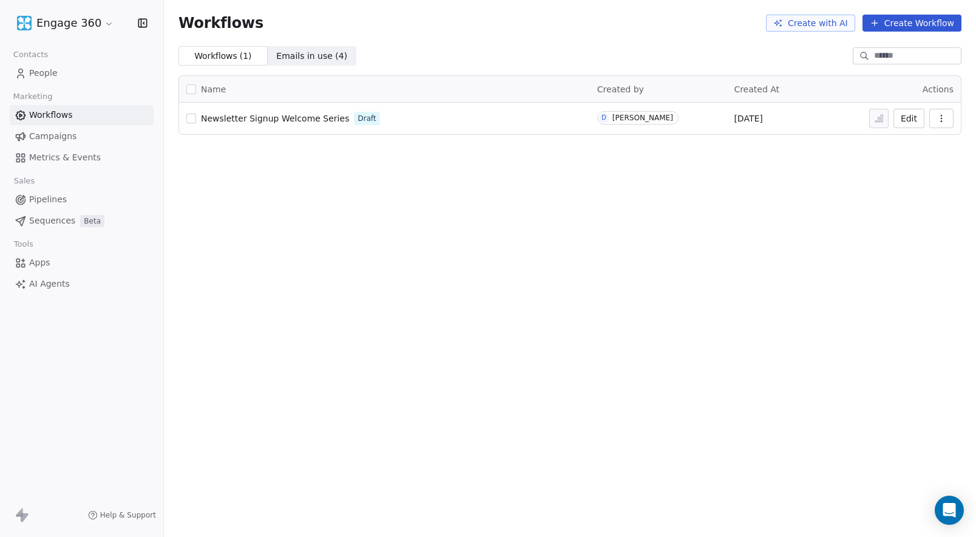
click at [50, 69] on span "People" at bounding box center [43, 73] width 29 height 13
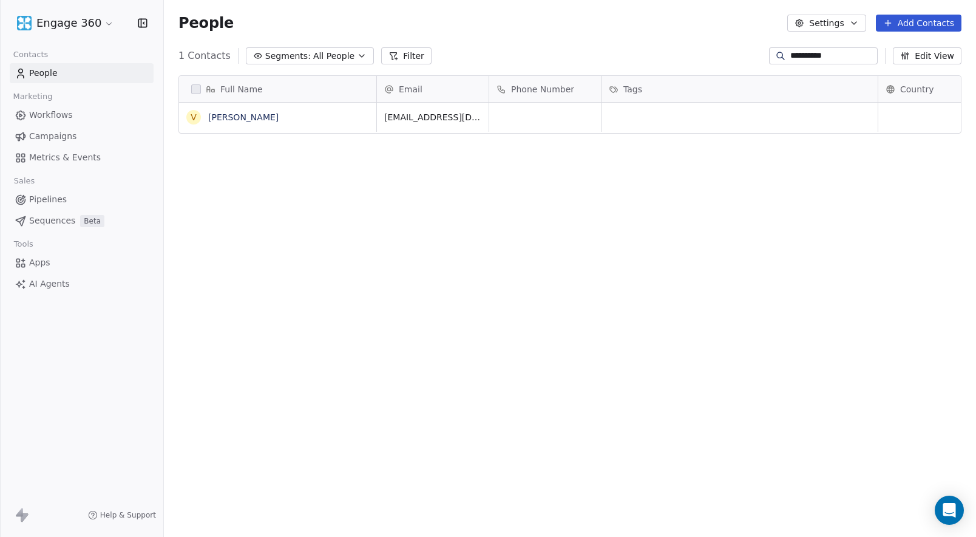
scroll to position [463, 803]
click at [462, 33] on div "People Settings Add Contacts" at bounding box center [570, 23] width 812 height 46
click at [53, 137] on span "Campaigns" at bounding box center [52, 136] width 47 height 13
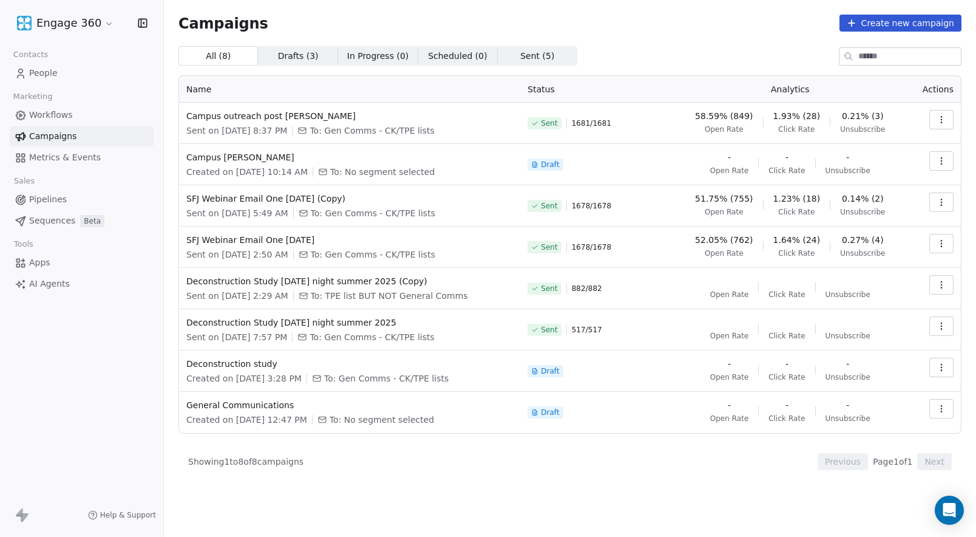
click at [49, 73] on span "People" at bounding box center [43, 73] width 29 height 13
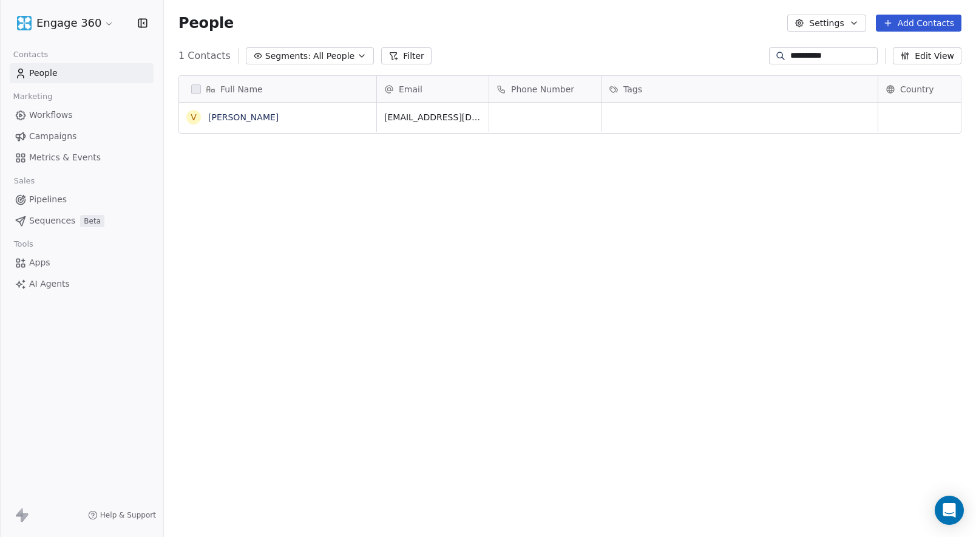
scroll to position [463, 803]
click at [333, 59] on span "All People" at bounding box center [333, 56] width 41 height 13
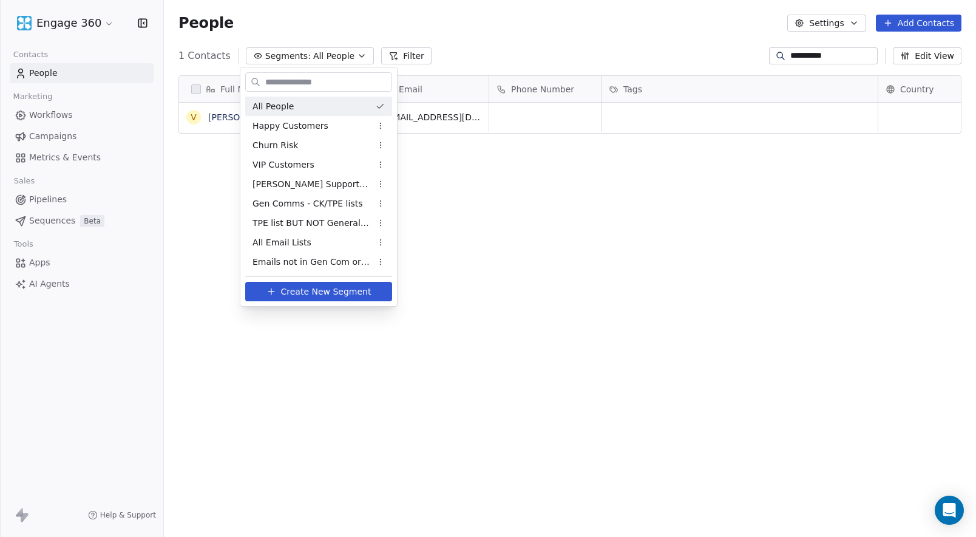
click at [819, 30] on html "**********" at bounding box center [488, 268] width 976 height 537
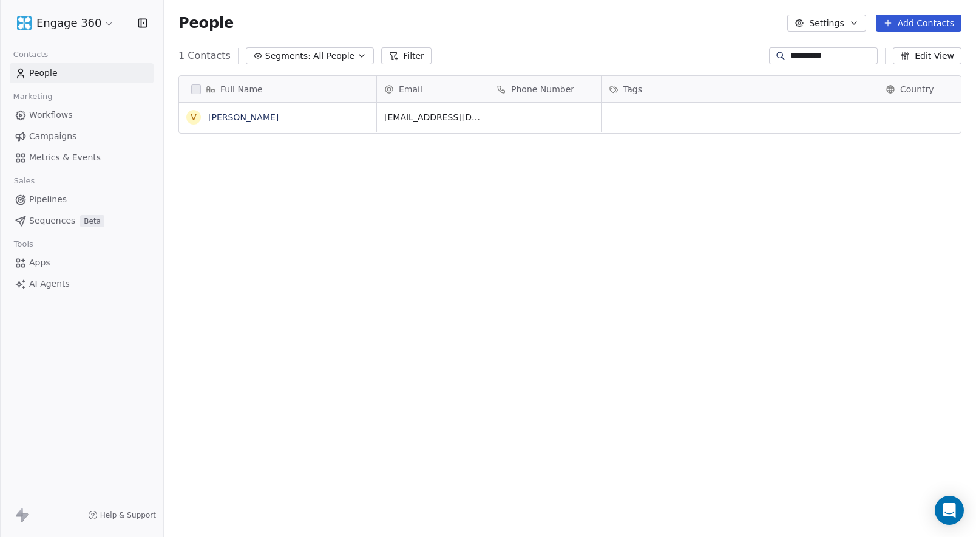
click at [819, 30] on button "Settings" at bounding box center [826, 23] width 78 height 17
click at [713, 41] on html "**********" at bounding box center [488, 268] width 976 height 537
drag, startPoint x: 859, startPoint y: 55, endPoint x: 710, endPoint y: 54, distance: 148.7
click at [711, 54] on div "**********" at bounding box center [570, 55] width 812 height 19
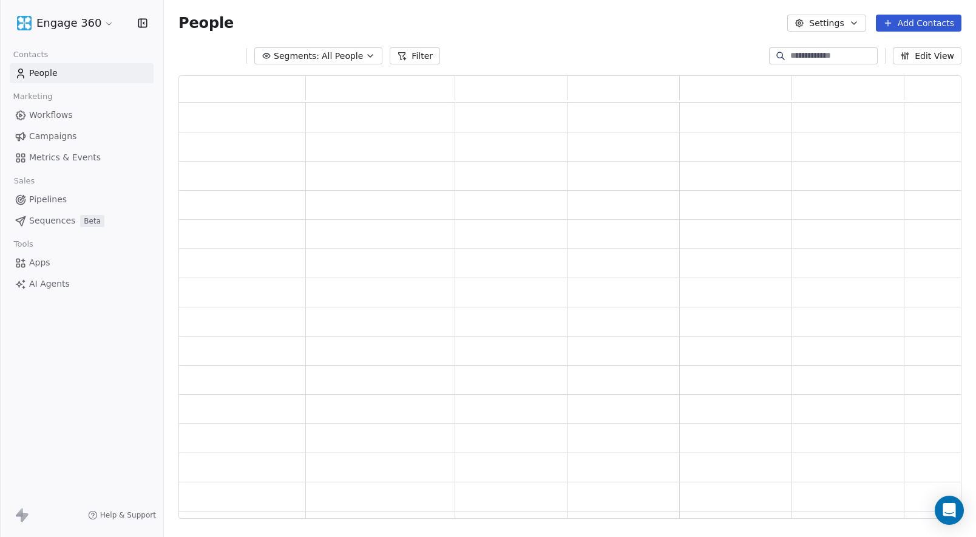
scroll to position [434, 774]
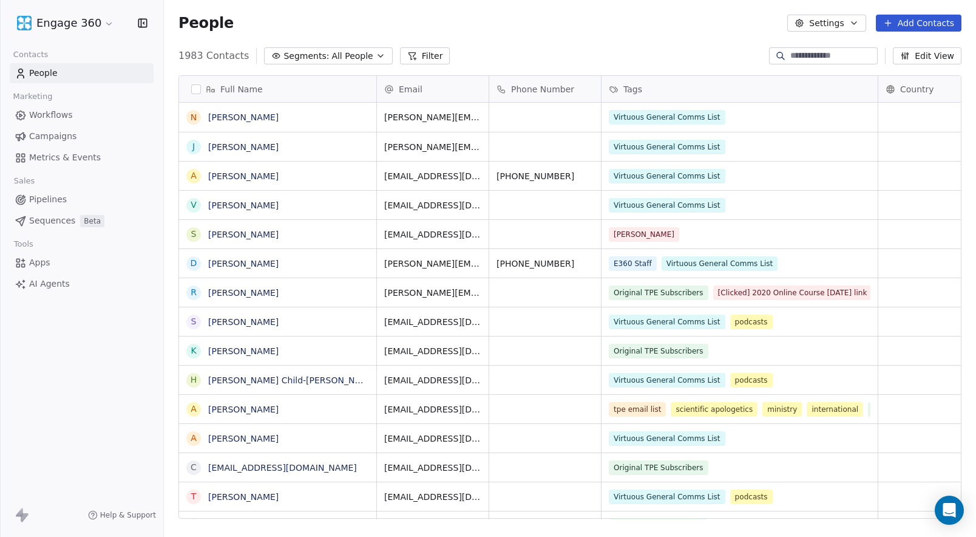
click at [586, 26] on div "People Settings Add Contacts" at bounding box center [569, 23] width 783 height 17
click at [331, 53] on span "All People" at bounding box center [351, 56] width 41 height 13
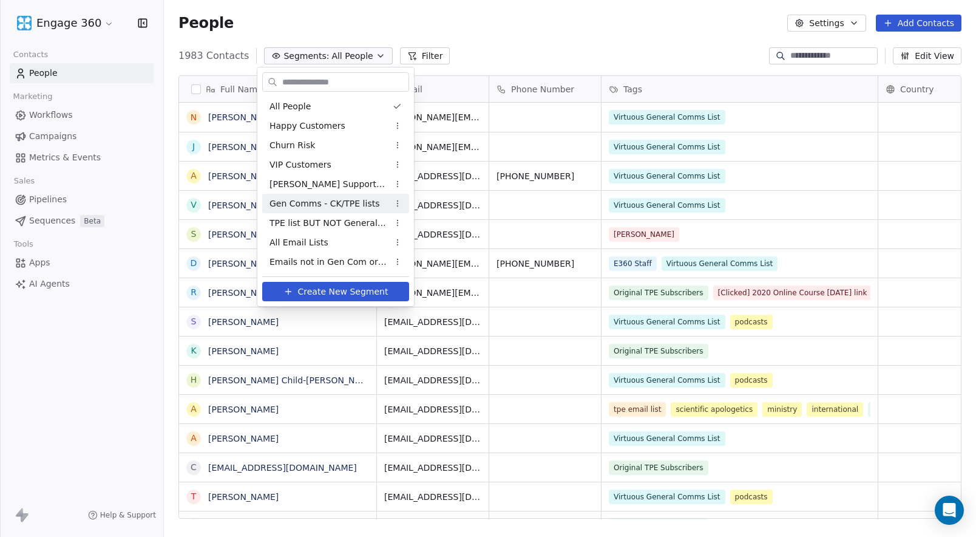
click at [304, 205] on span "Gen Comms - CK/TPE lists" at bounding box center [325, 203] width 110 height 13
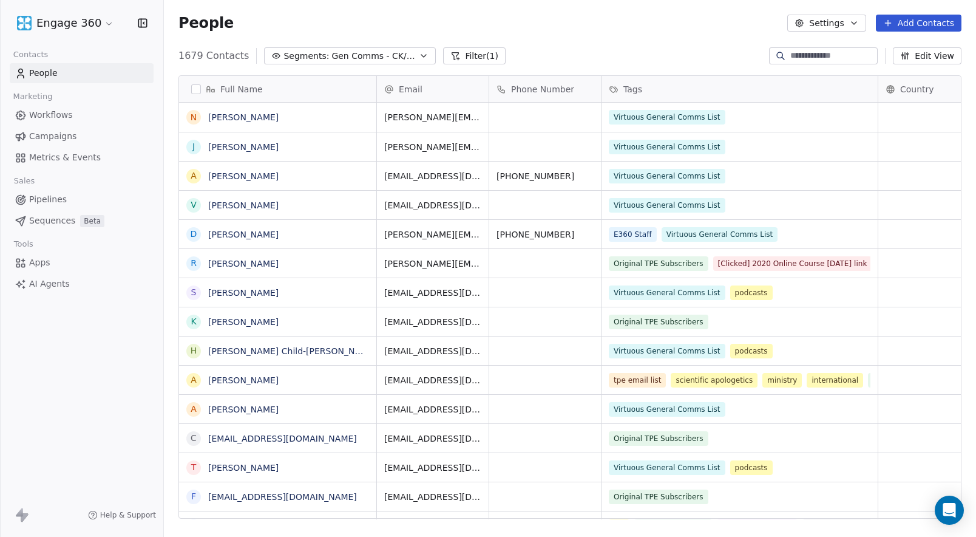
click at [576, 45] on div "People Settings Add Contacts" at bounding box center [570, 23] width 812 height 46
